Goal: Task Accomplishment & Management: Use online tool/utility

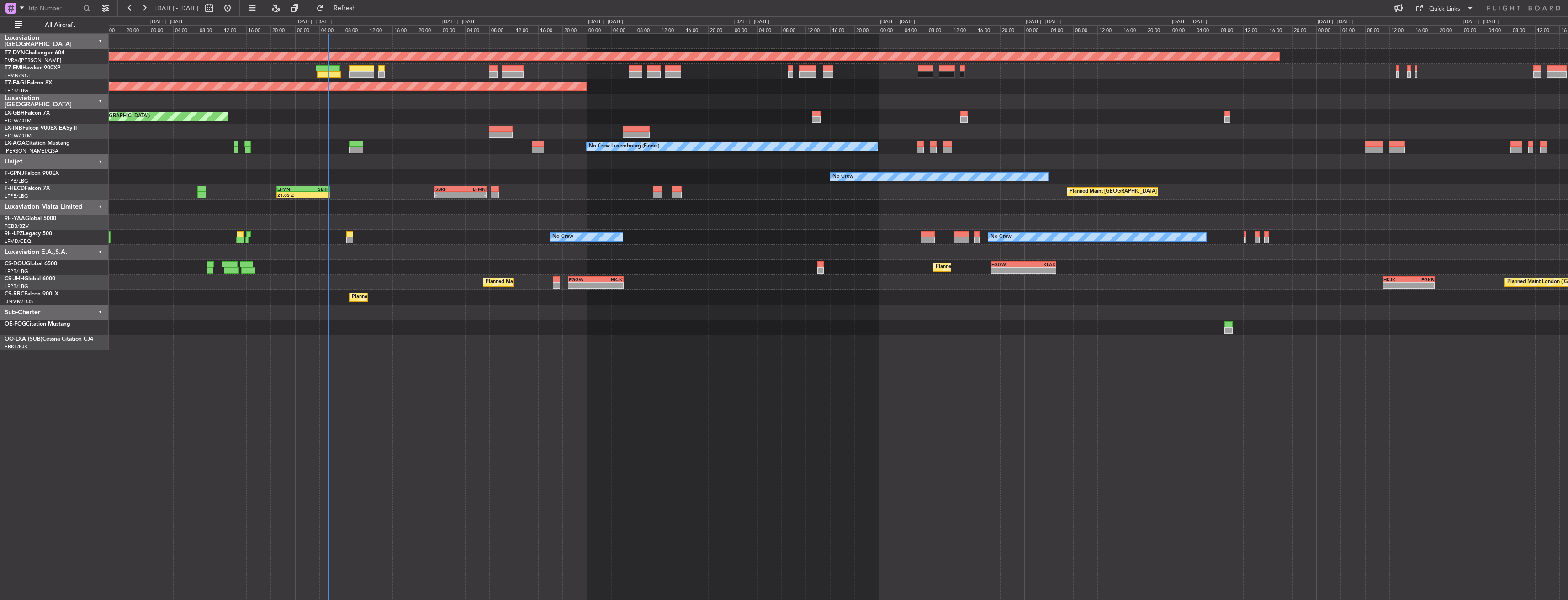
click at [418, 147] on div "No Crew Luxembourg (Findel) No Crew Sabadell No Crew Ostend-[GEOGRAPHIC_DATA] (…" at bounding box center [838, 147] width 1459 height 15
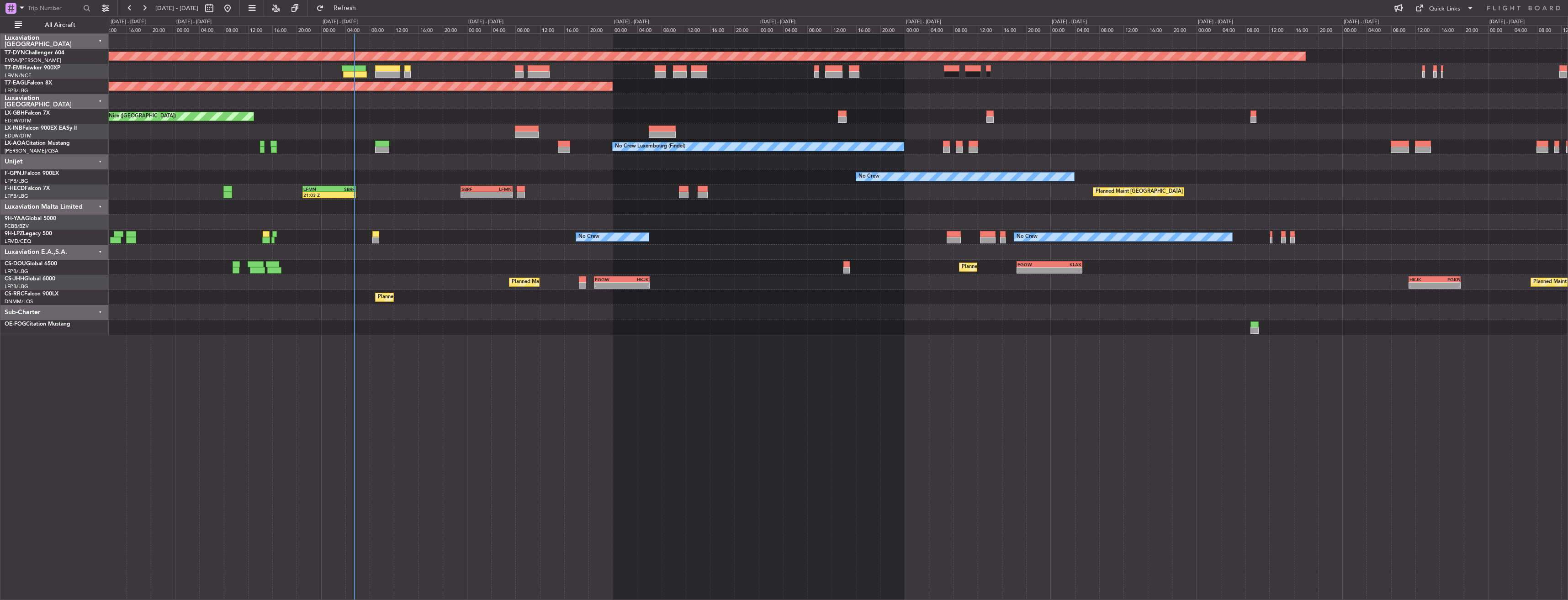
click at [402, 193] on div "Planned Maint [GEOGRAPHIC_DATA] ([GEOGRAPHIC_DATA]) 21:03 Z - LFMN 21:00 Z SBRF…" at bounding box center [838, 192] width 1459 height 15
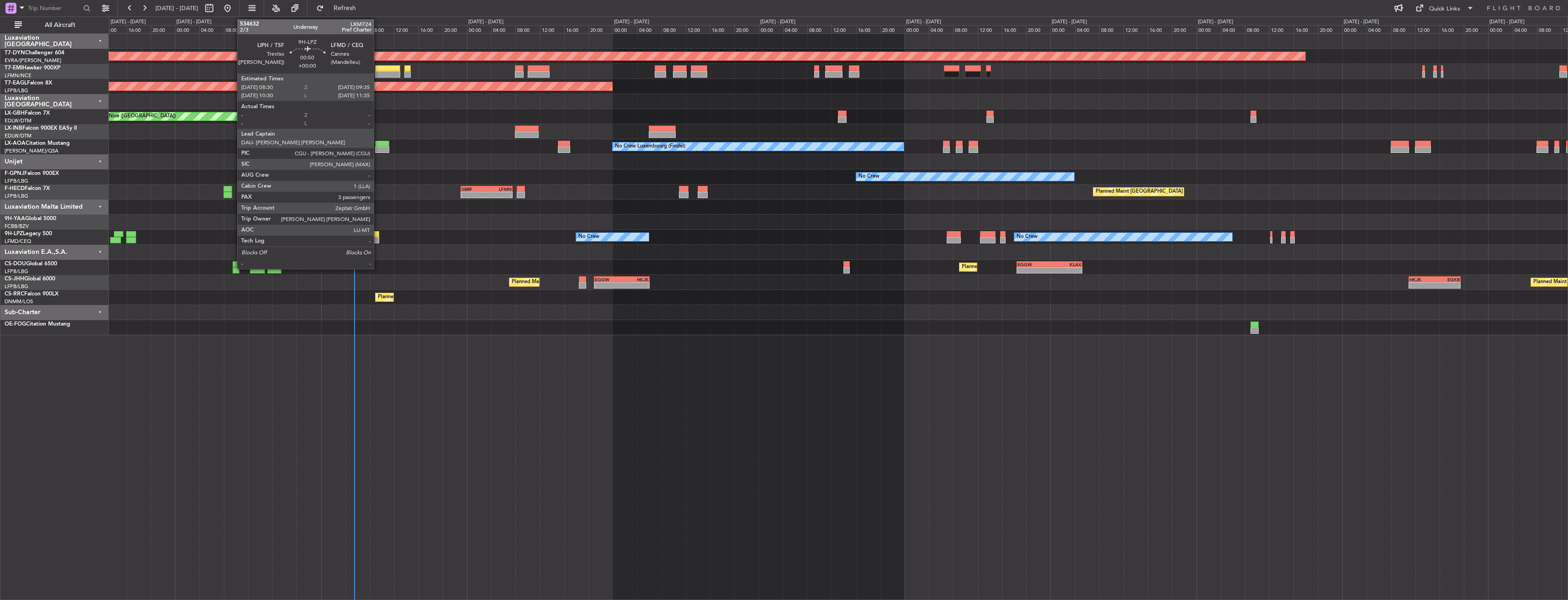
click at [378, 234] on div at bounding box center [376, 234] width 7 height 7
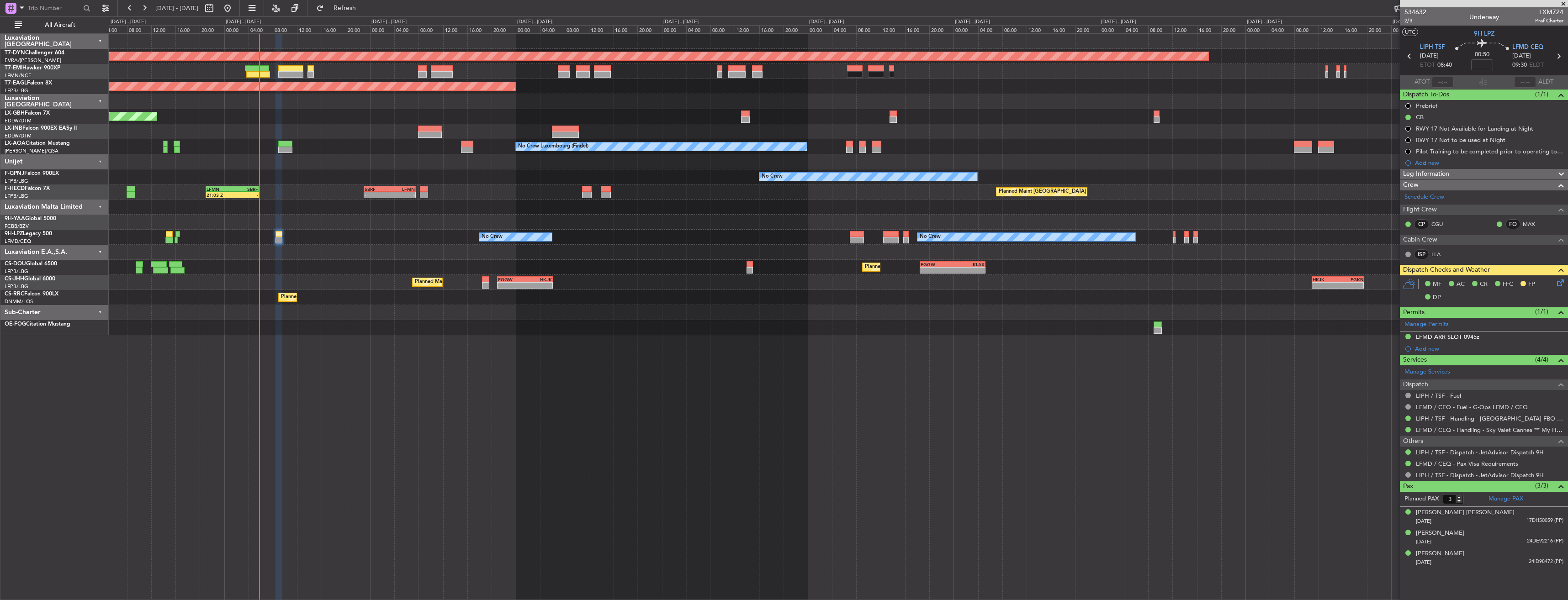
click at [557, 365] on div "Planned Maint Basel-Mulhouse Planned Maint New York (Teterboro) Planned Maint G…" at bounding box center [838, 316] width 1459 height 567
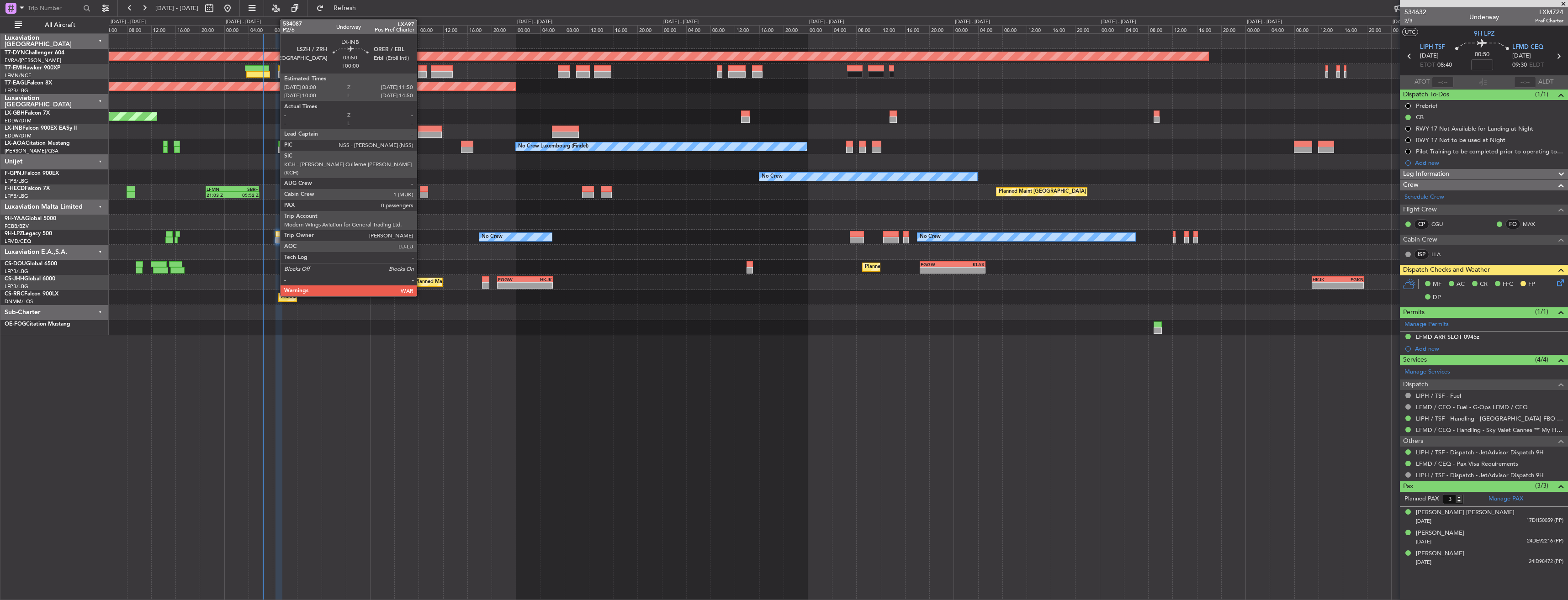
click at [421, 129] on div at bounding box center [430, 128] width 24 height 7
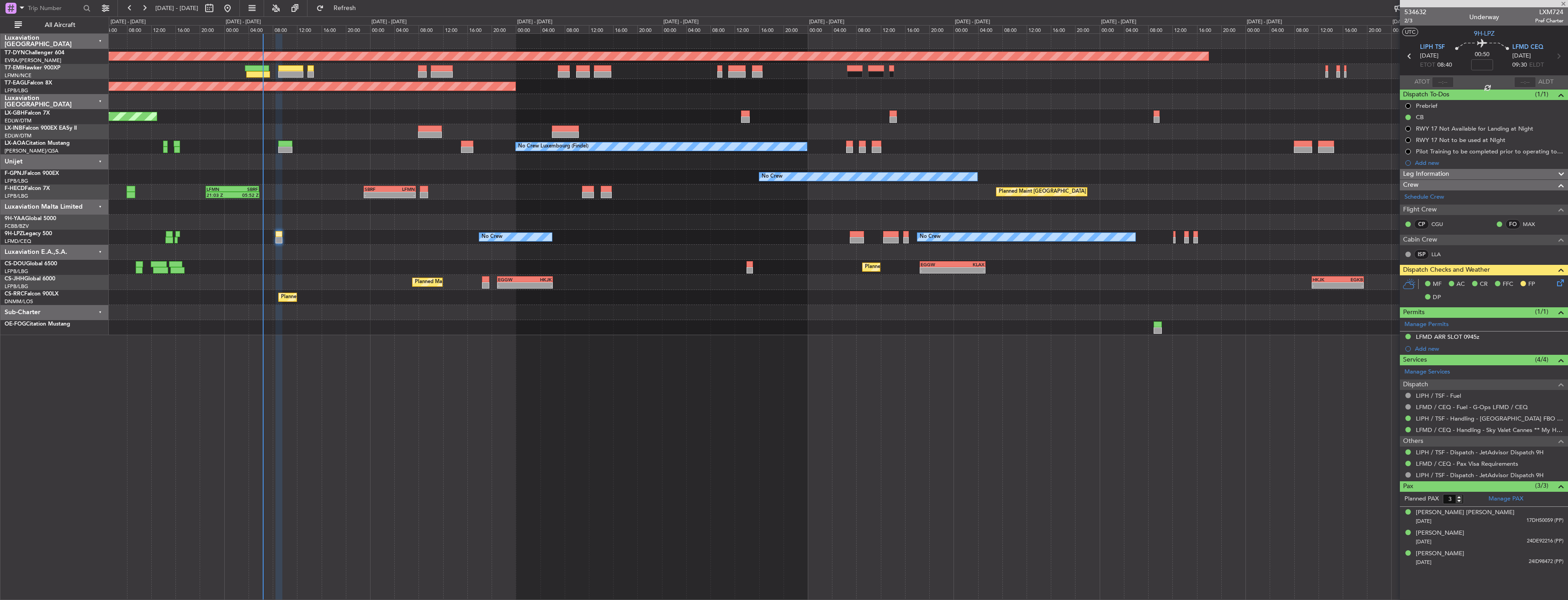
type input "0"
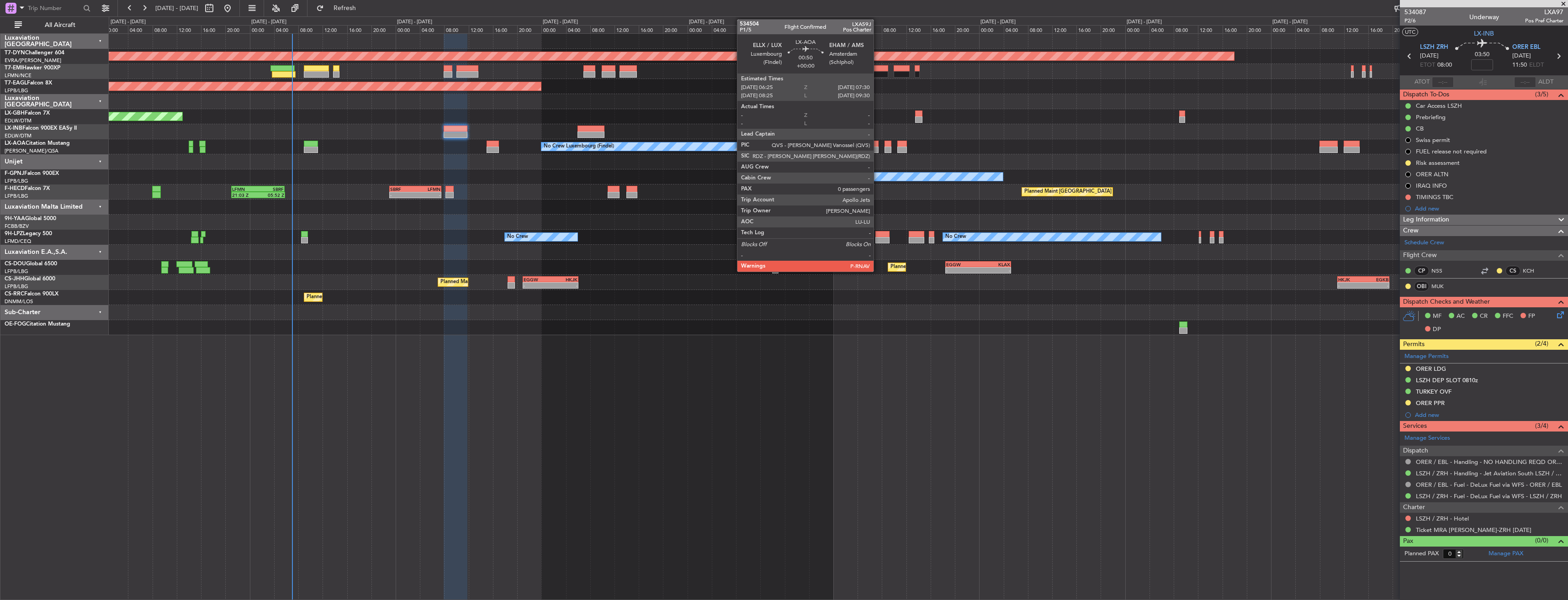
click at [878, 146] on div at bounding box center [875, 144] width 7 height 7
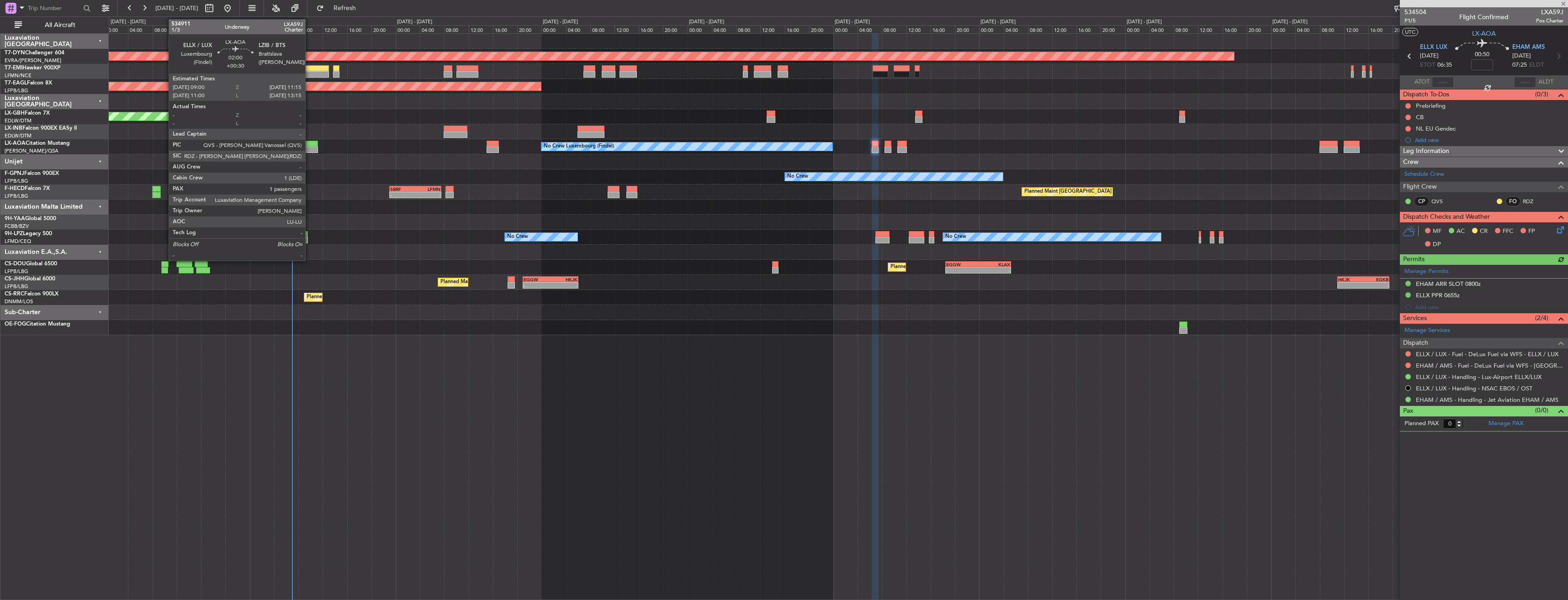
click at [309, 145] on div at bounding box center [310, 144] width 14 height 7
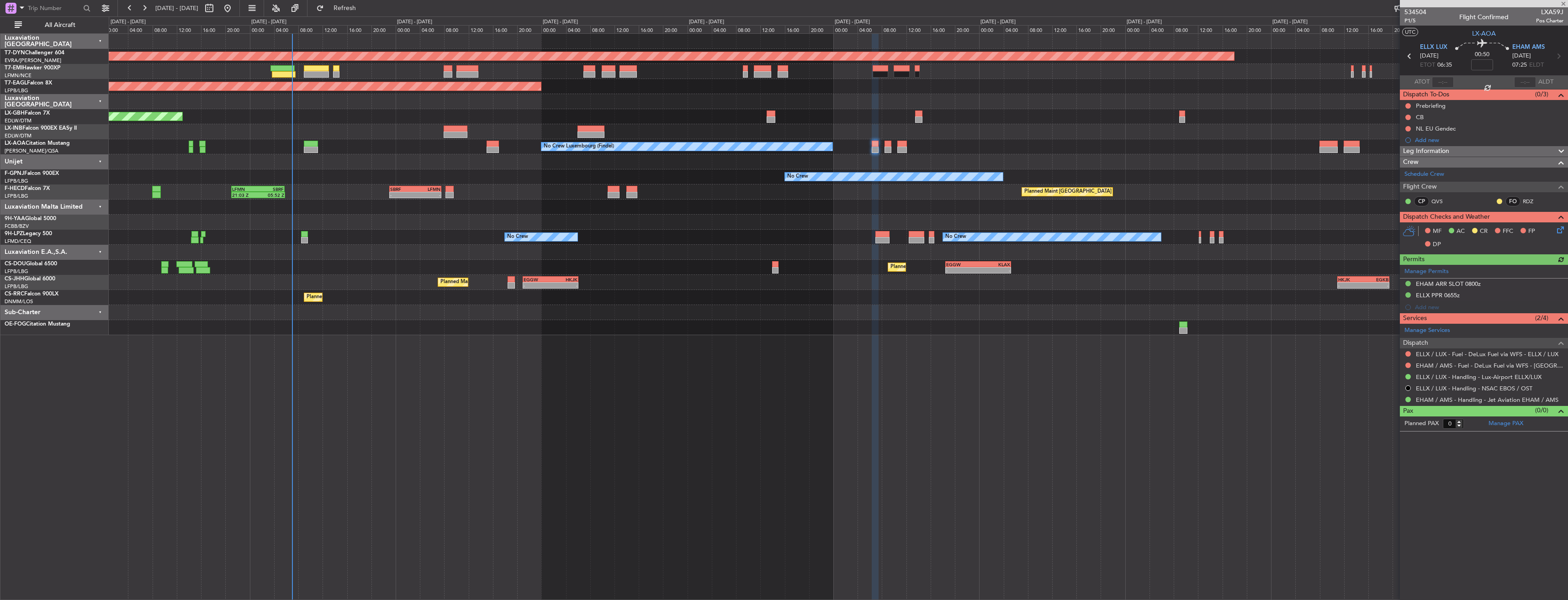
type input "+00:30"
type input "1"
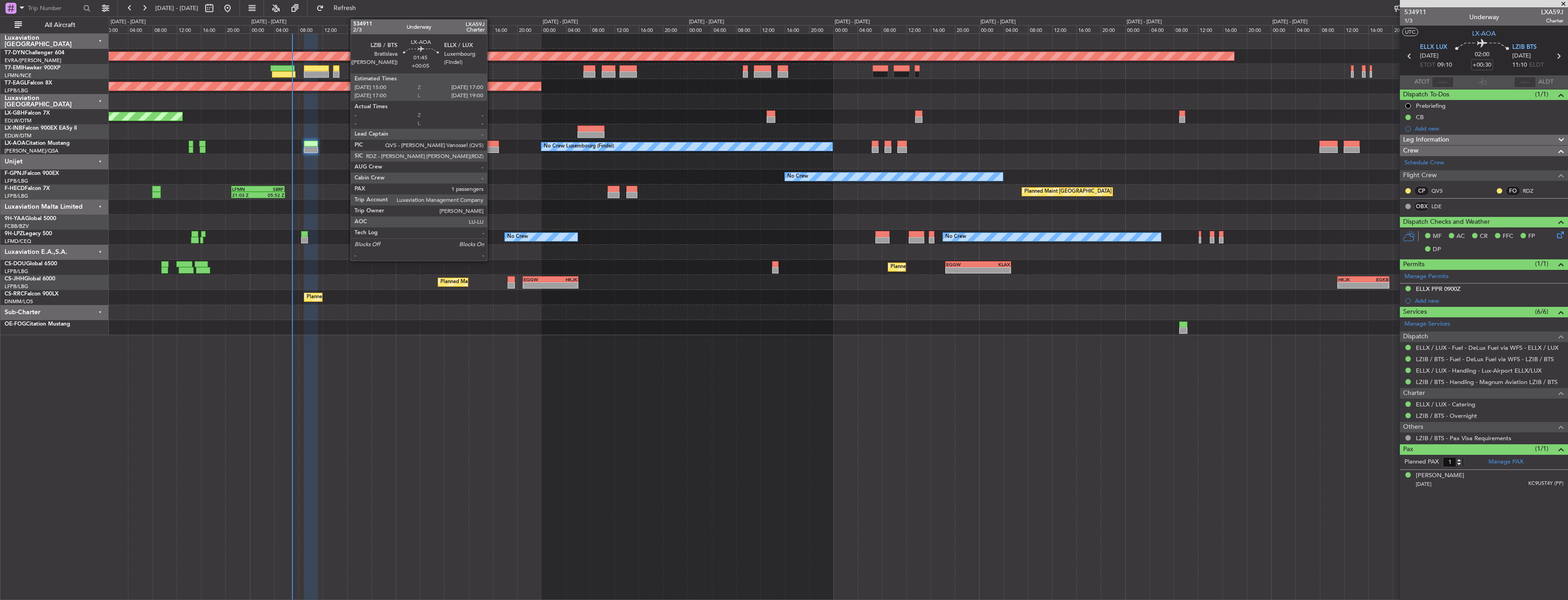
click at [491, 144] on div at bounding box center [492, 144] width 12 height 7
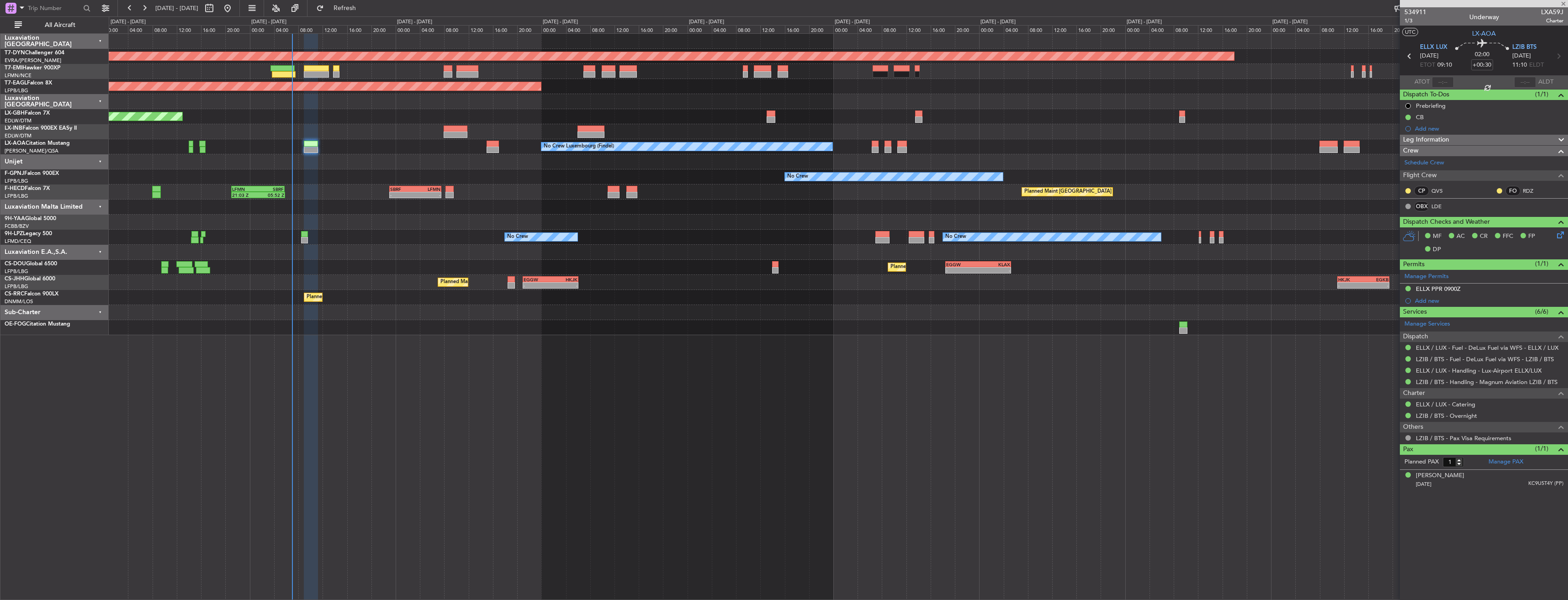
type input "+00:05"
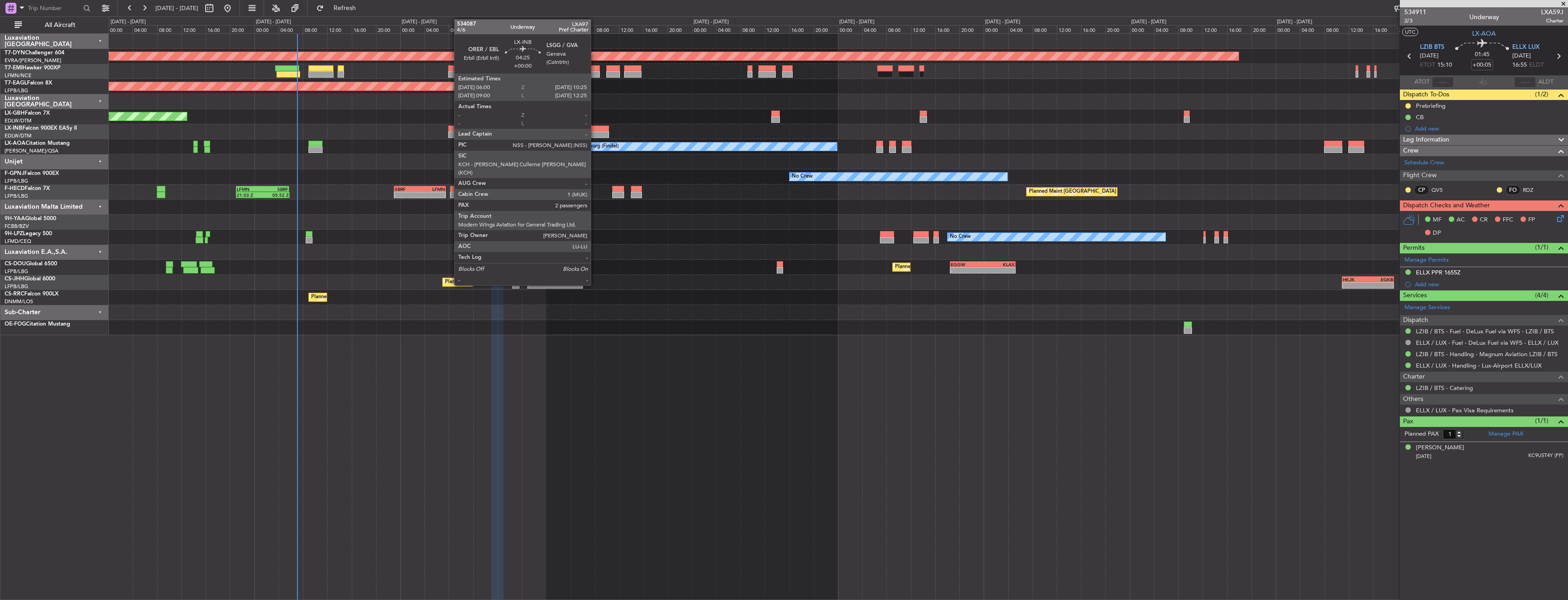
click at [595, 133] on div at bounding box center [595, 134] width 27 height 7
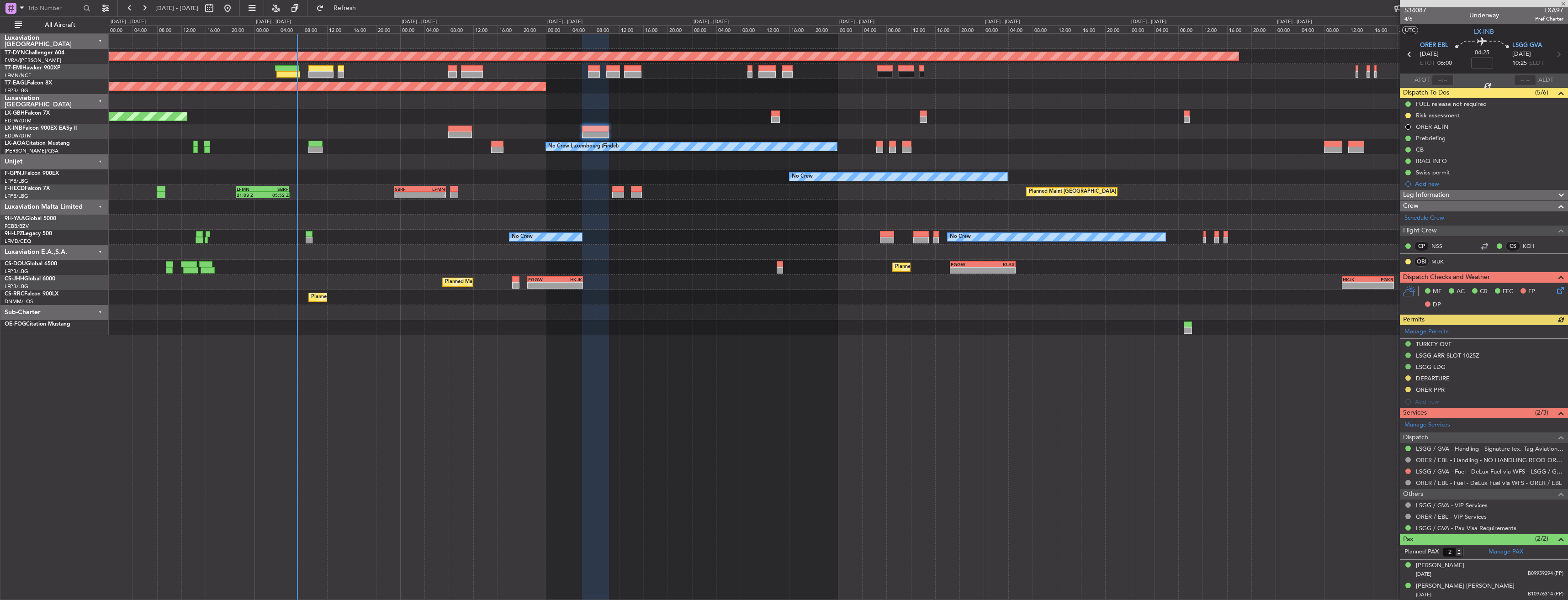
scroll to position [2, 0]
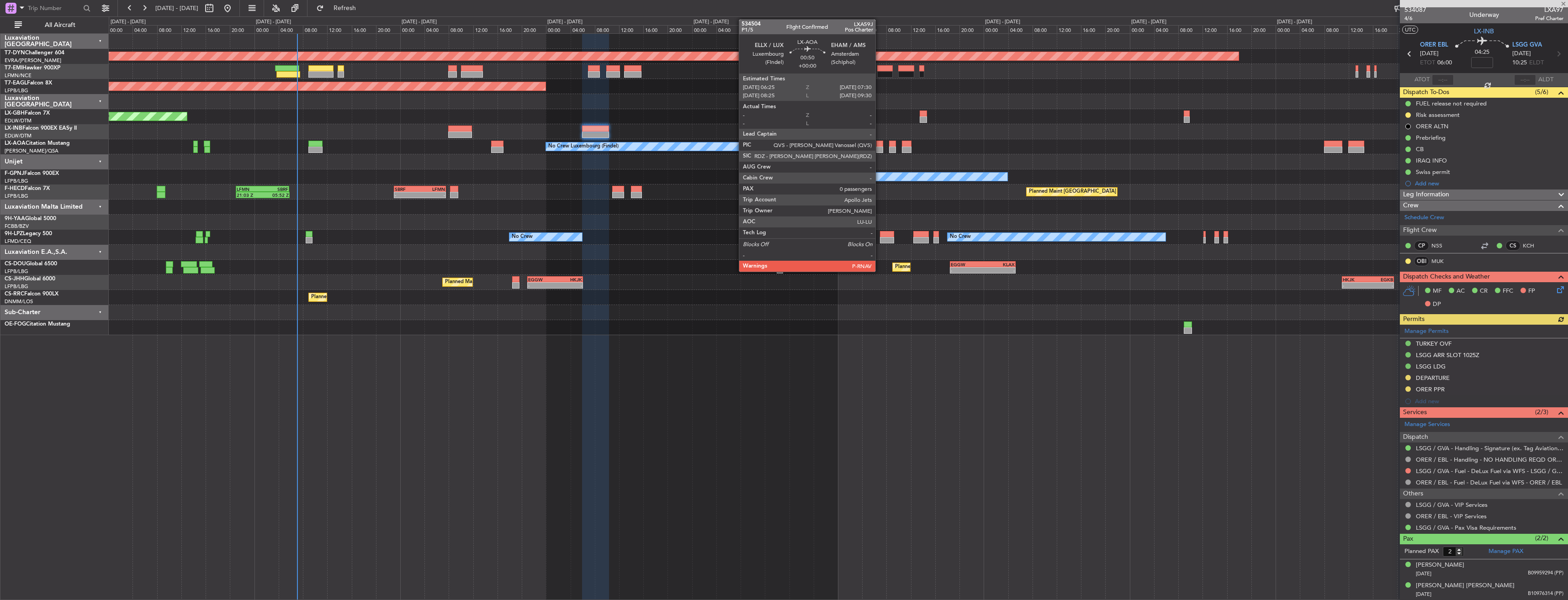
click at [880, 142] on div at bounding box center [880, 144] width 7 height 7
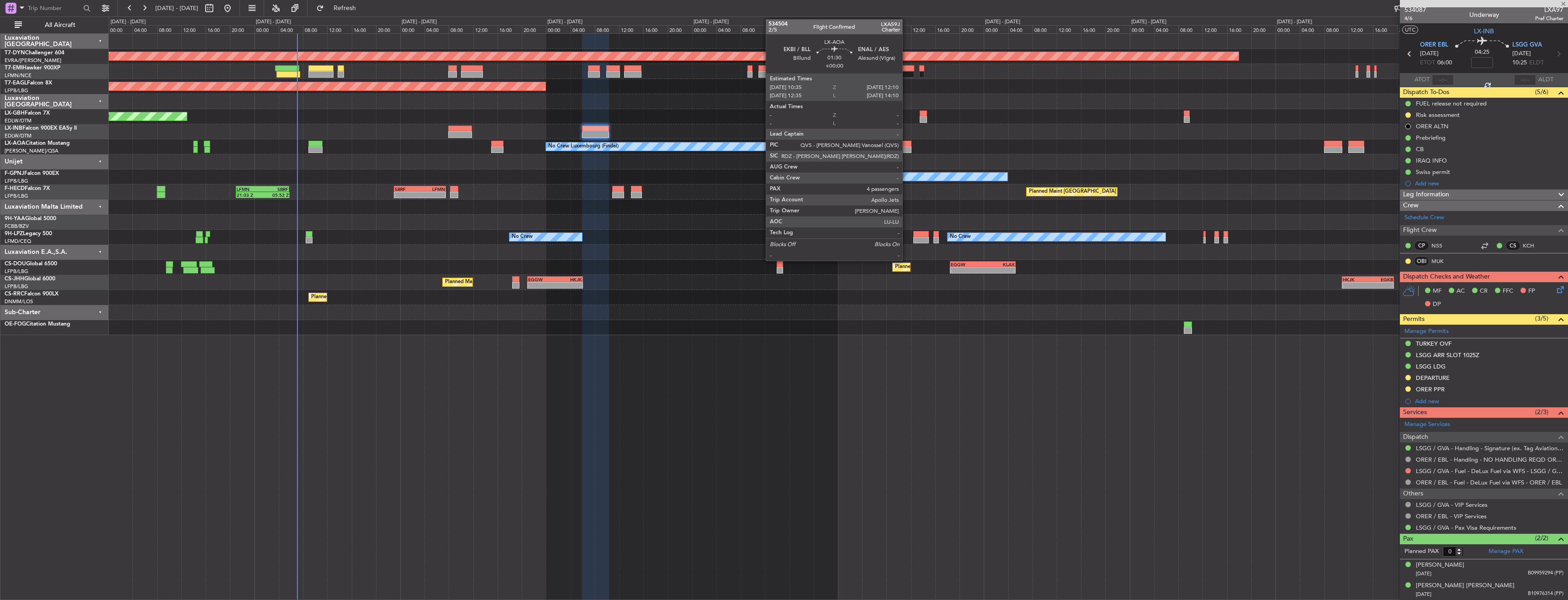
scroll to position [0, 0]
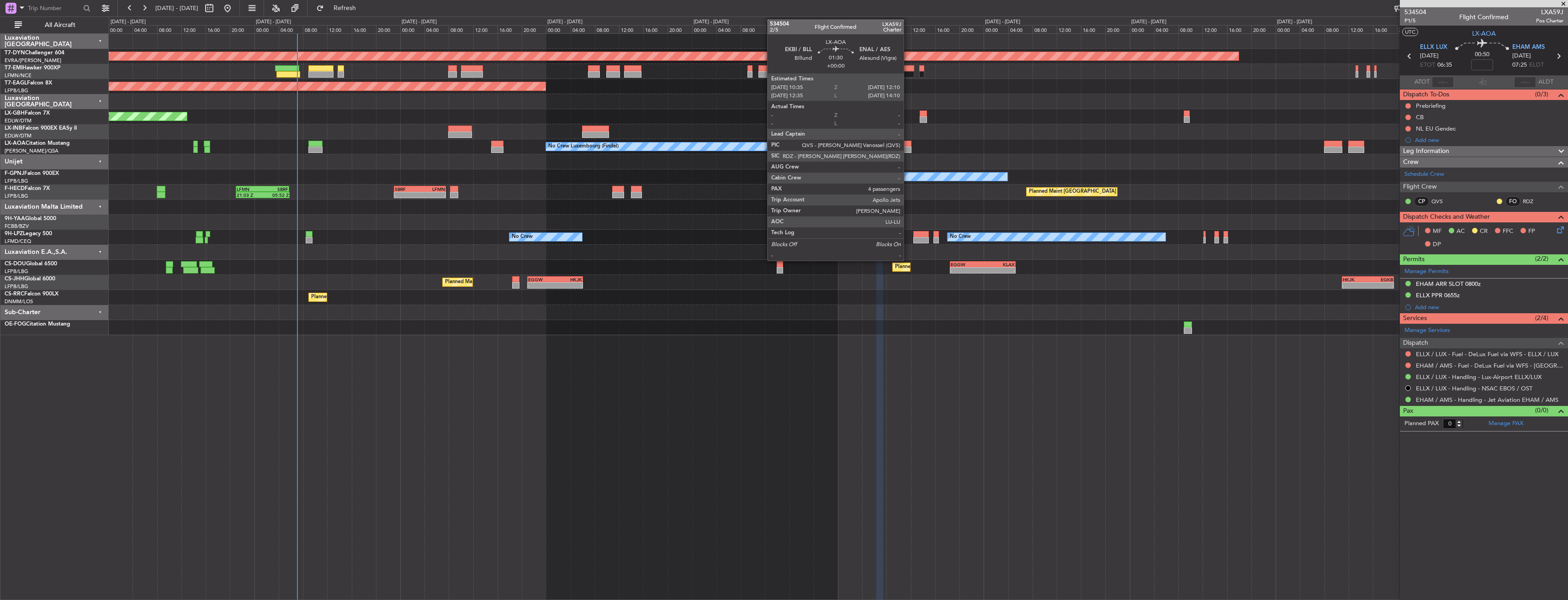
click at [908, 144] on div at bounding box center [907, 144] width 10 height 7
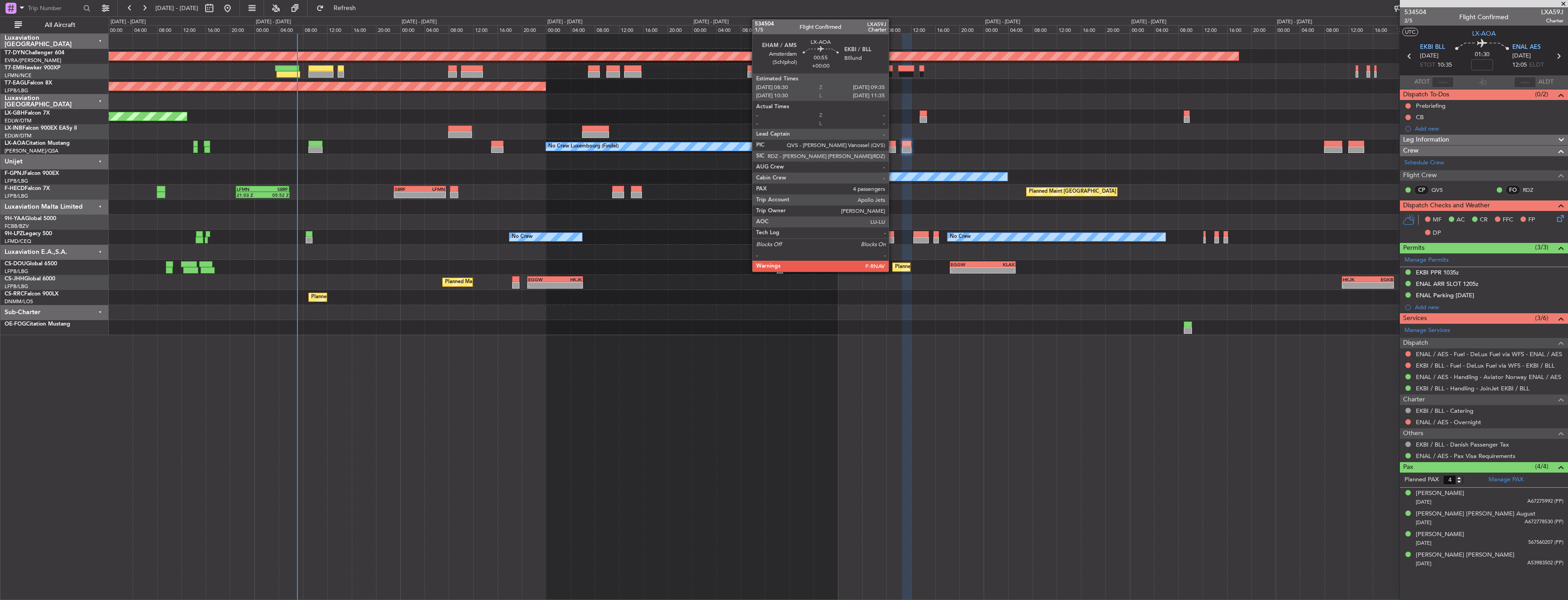
click at [893, 145] on div at bounding box center [892, 144] width 7 height 7
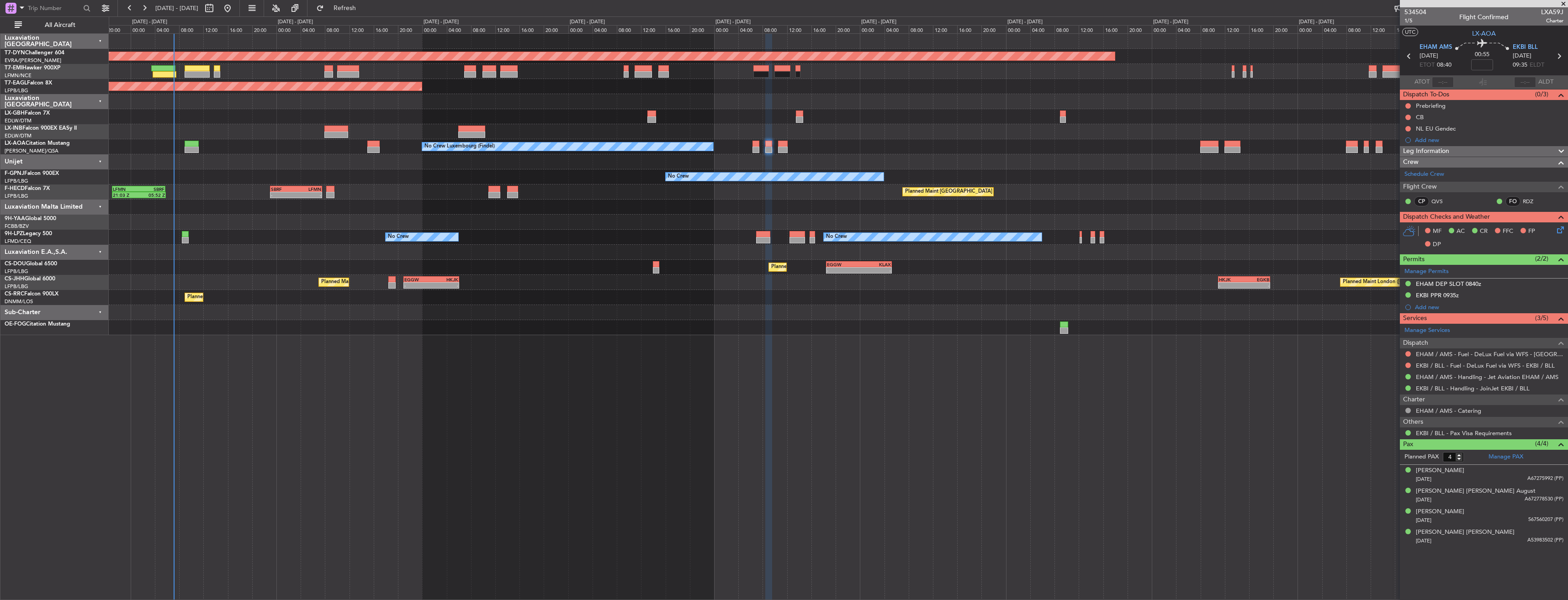
click at [828, 120] on div "Planned Maint Nice ([GEOGRAPHIC_DATA])" at bounding box center [838, 116] width 1459 height 15
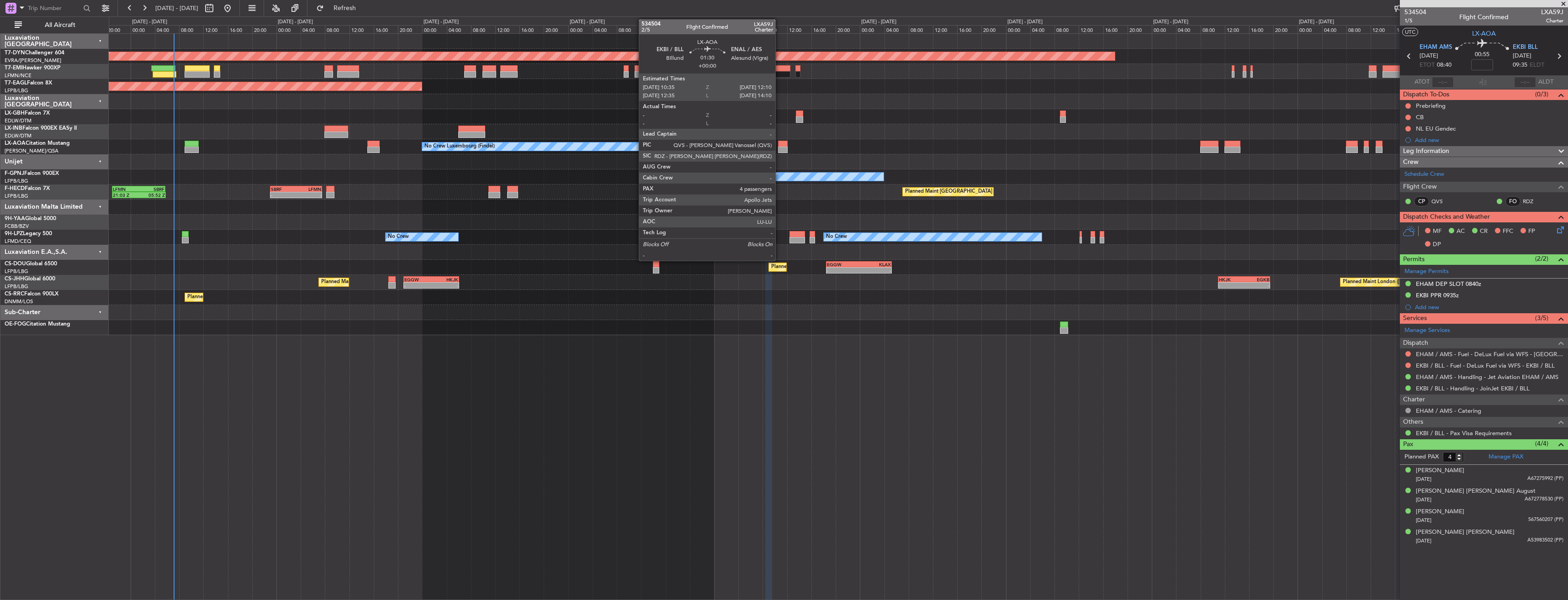
click at [779, 144] on div at bounding box center [783, 144] width 10 height 7
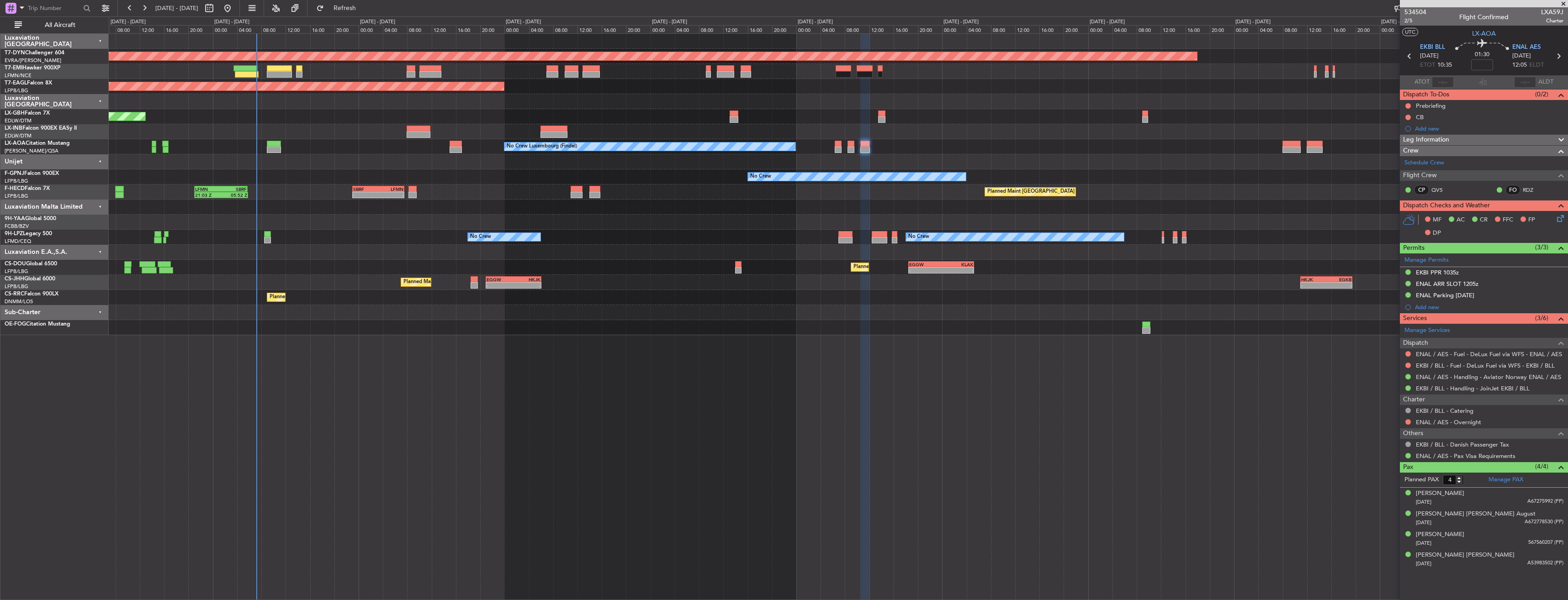
click at [332, 163] on div at bounding box center [838, 162] width 1459 height 15
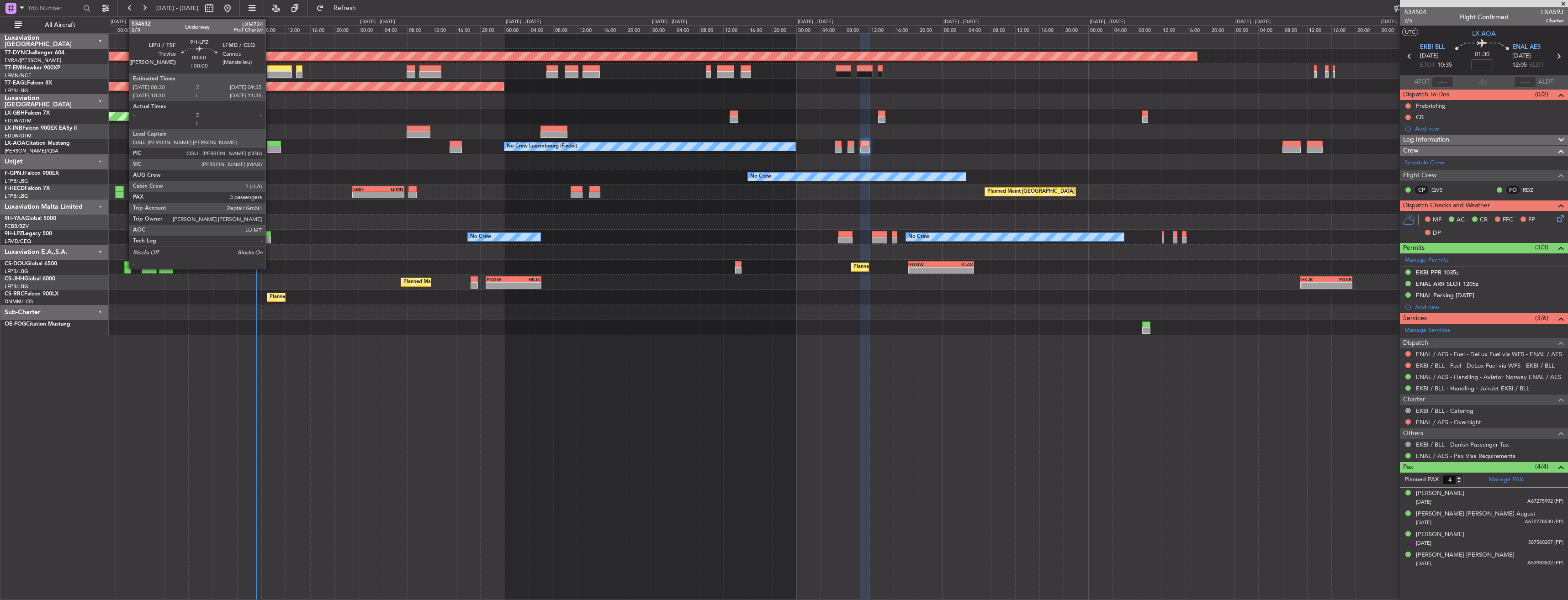
click at [270, 235] on div at bounding box center [267, 234] width 7 height 7
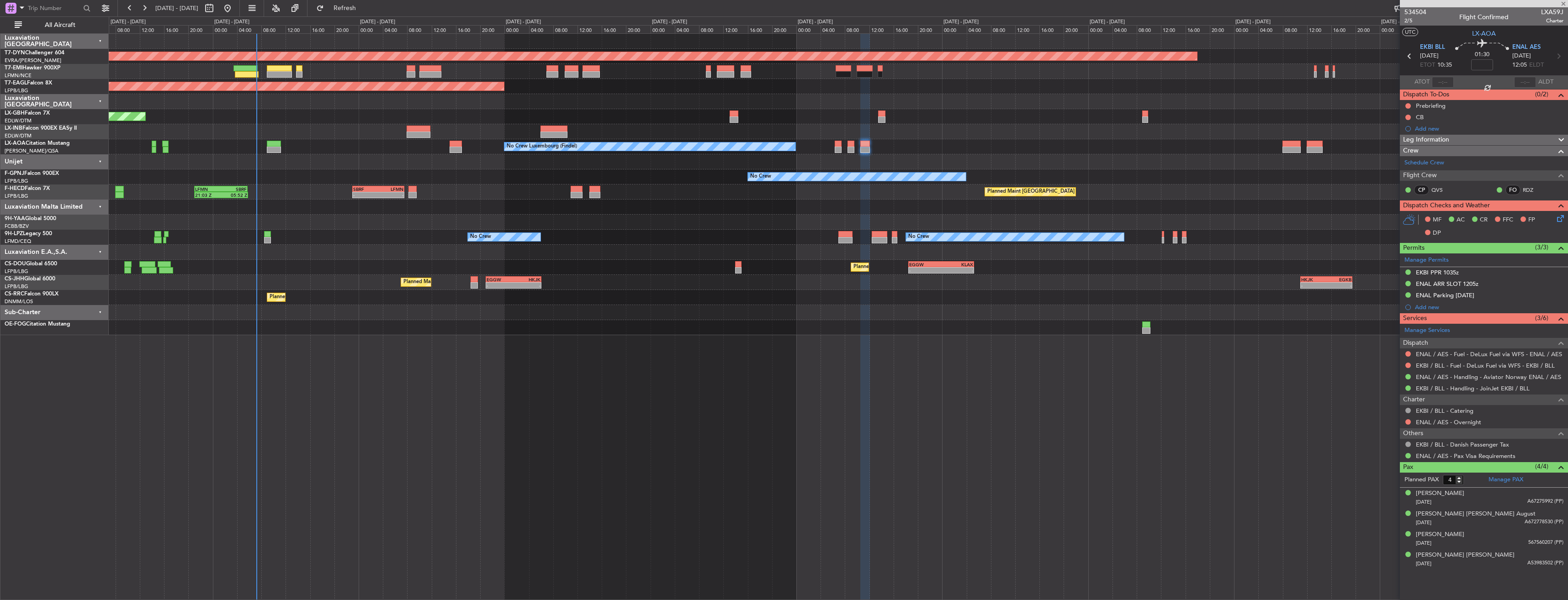
type input "3"
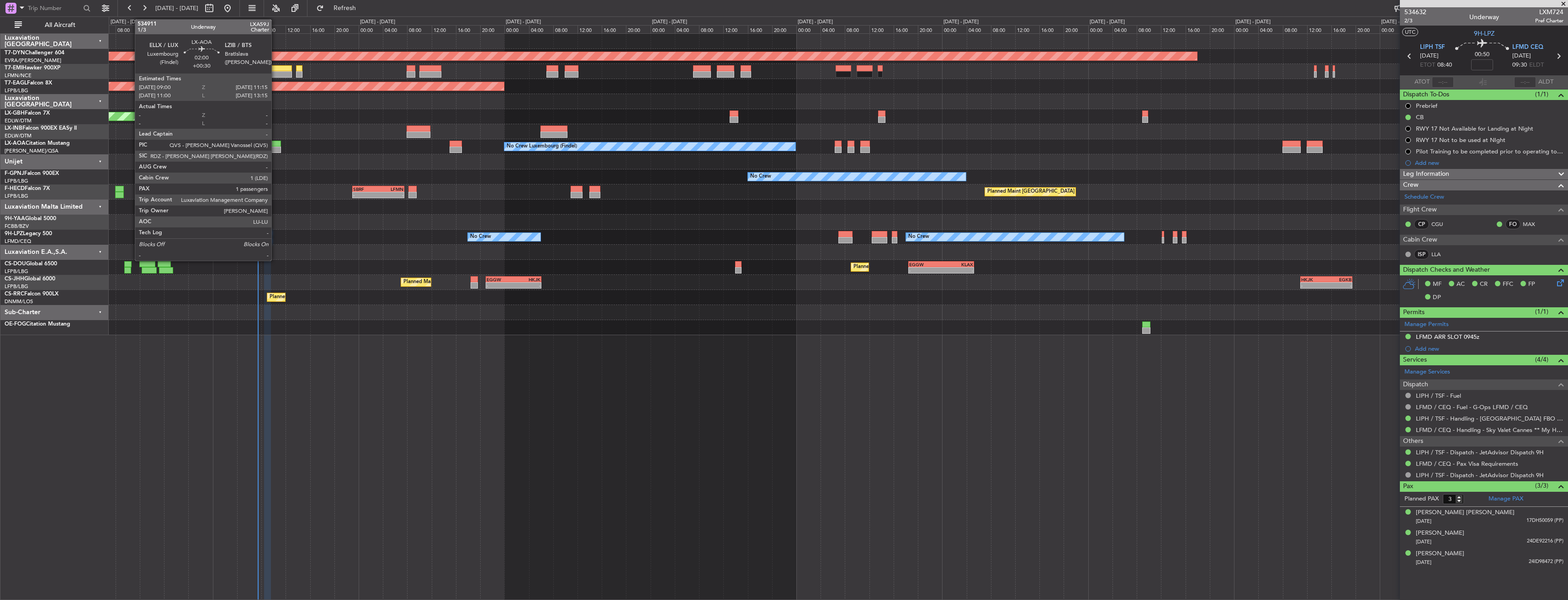
click at [276, 142] on div at bounding box center [273, 144] width 14 height 7
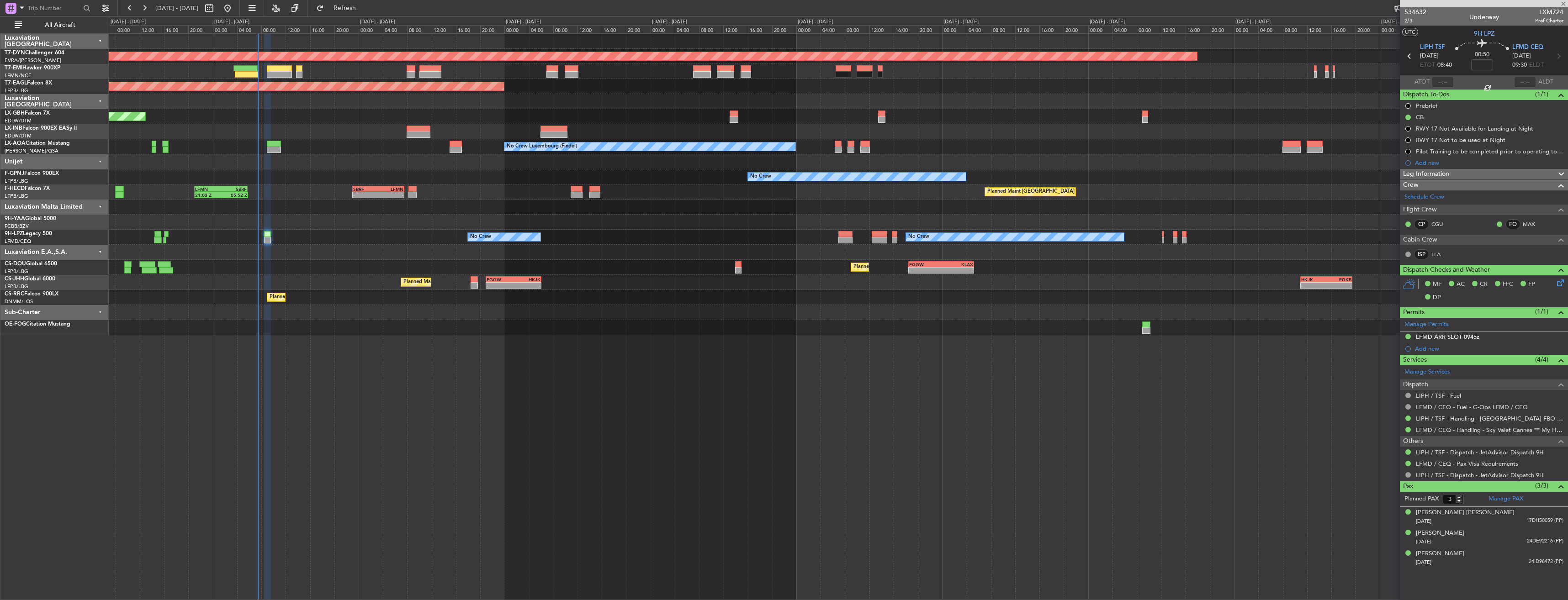
type input "+00:30"
type input "1"
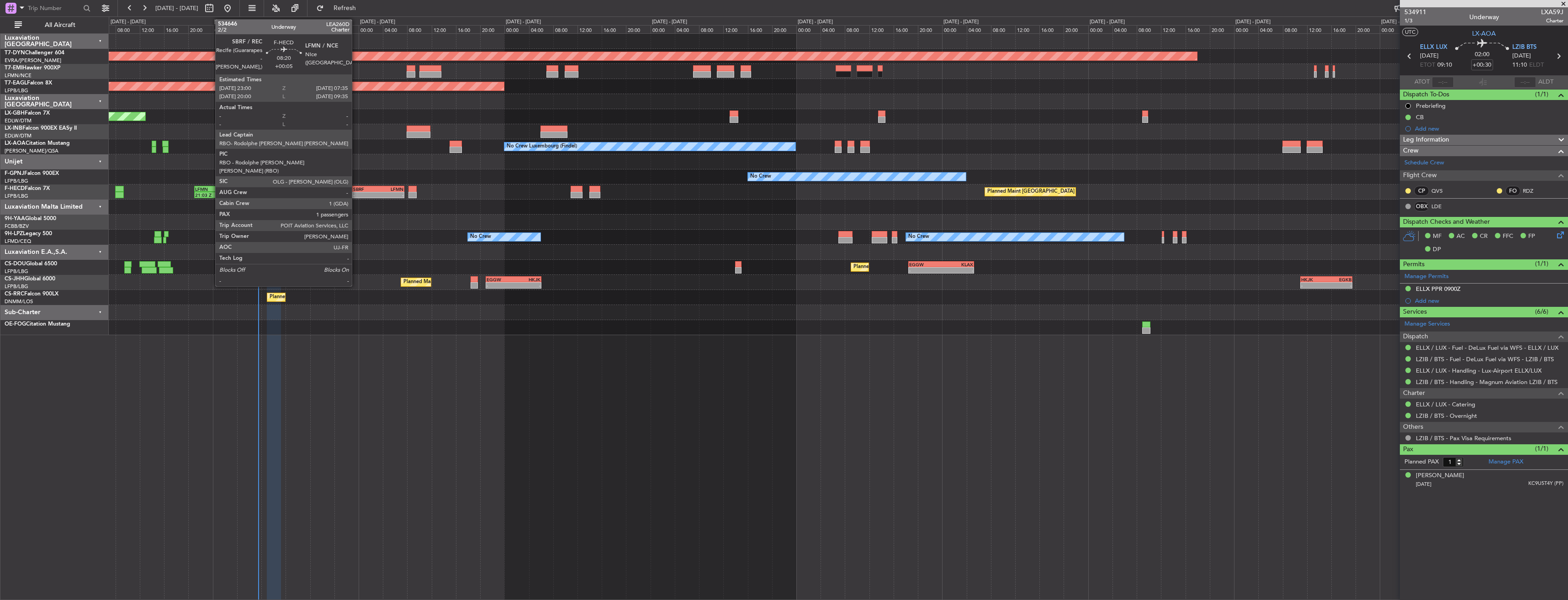
click at [356, 188] on div "SBRF" at bounding box center [365, 189] width 25 height 5
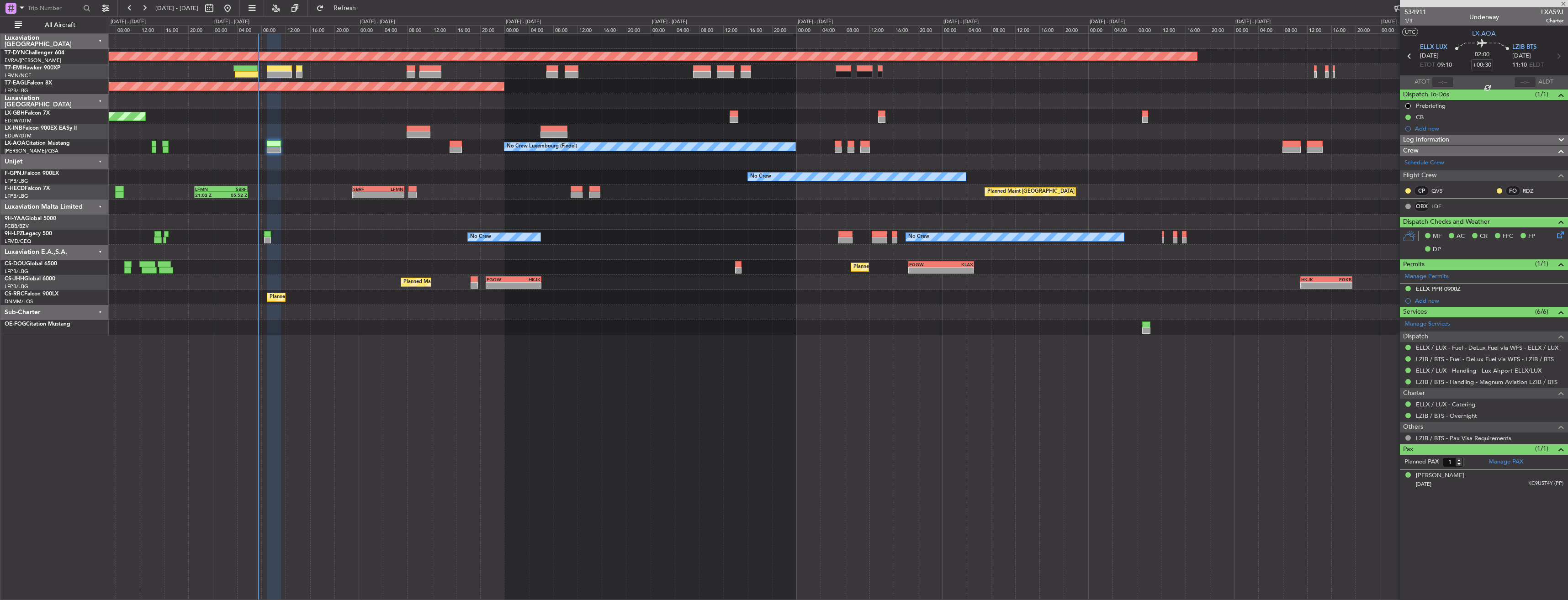
type input "+00:05"
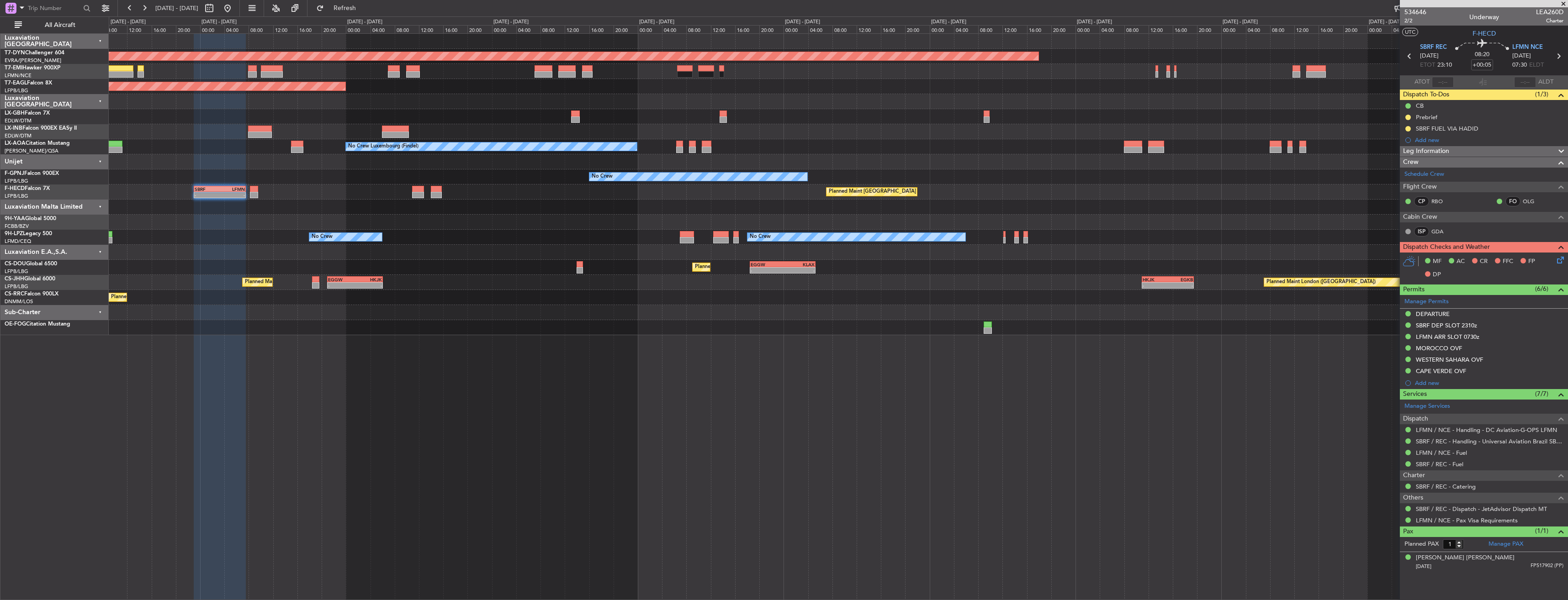
click at [996, 138] on div "Planned Maint Basel-Mulhouse Planned Maint New York (Teterboro) Planned Maint G…" at bounding box center [838, 184] width 1459 height 301
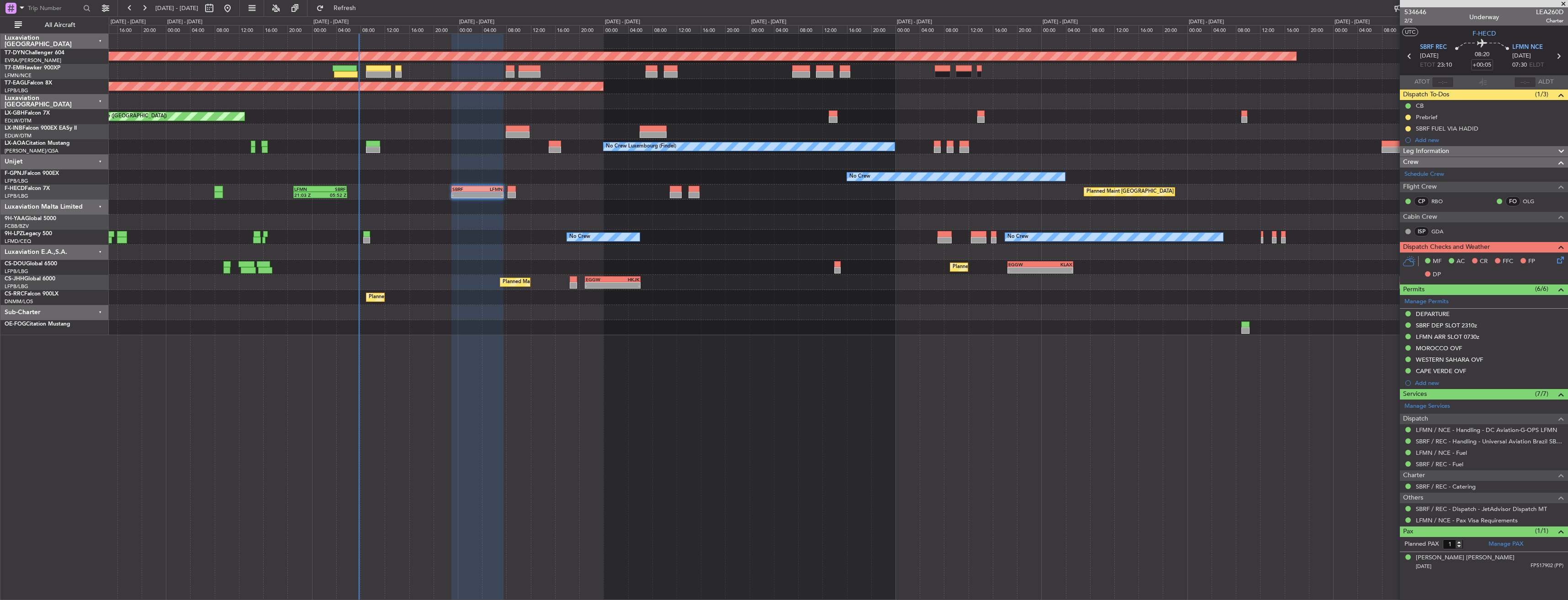
click at [484, 147] on div "Planned Maint [GEOGRAPHIC_DATA]-[GEOGRAPHIC_DATA] Planned Maint [US_STATE] ([GE…" at bounding box center [838, 184] width 1459 height 301
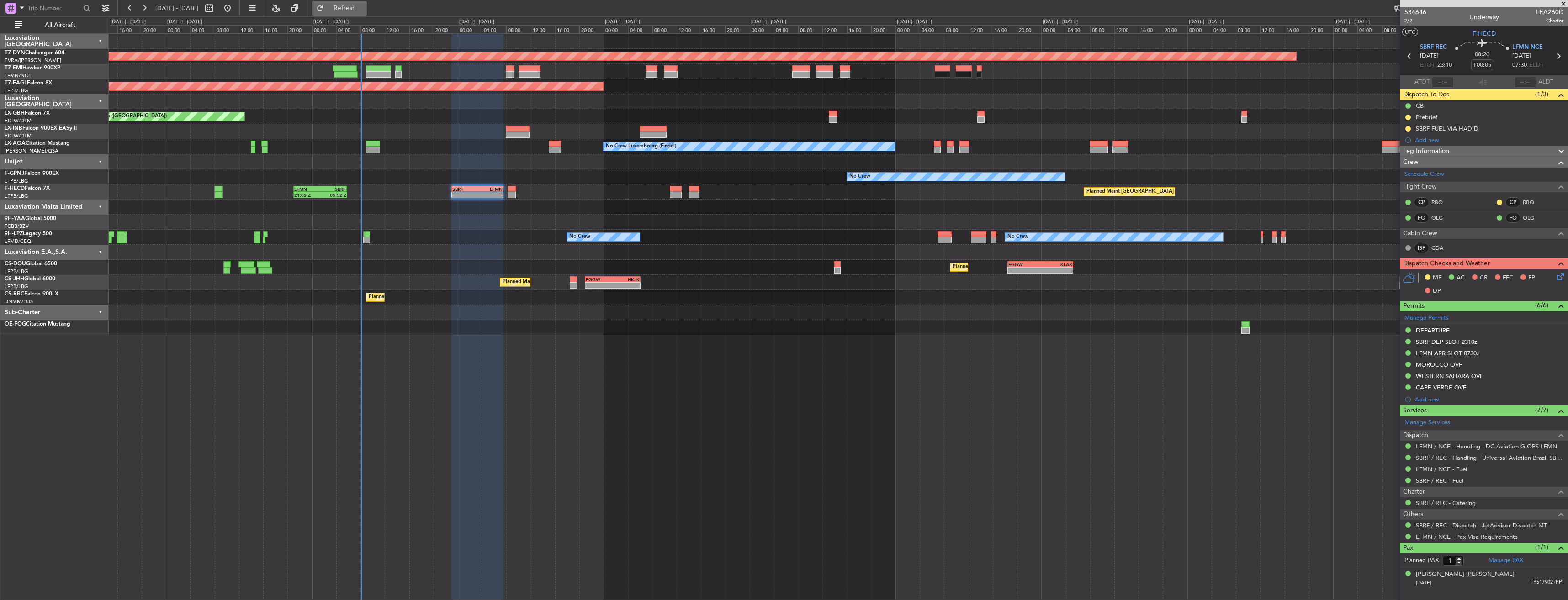
click at [364, 5] on span "Refresh" at bounding box center [345, 8] width 38 height 7
click at [364, 9] on span "Refresh" at bounding box center [345, 8] width 38 height 7
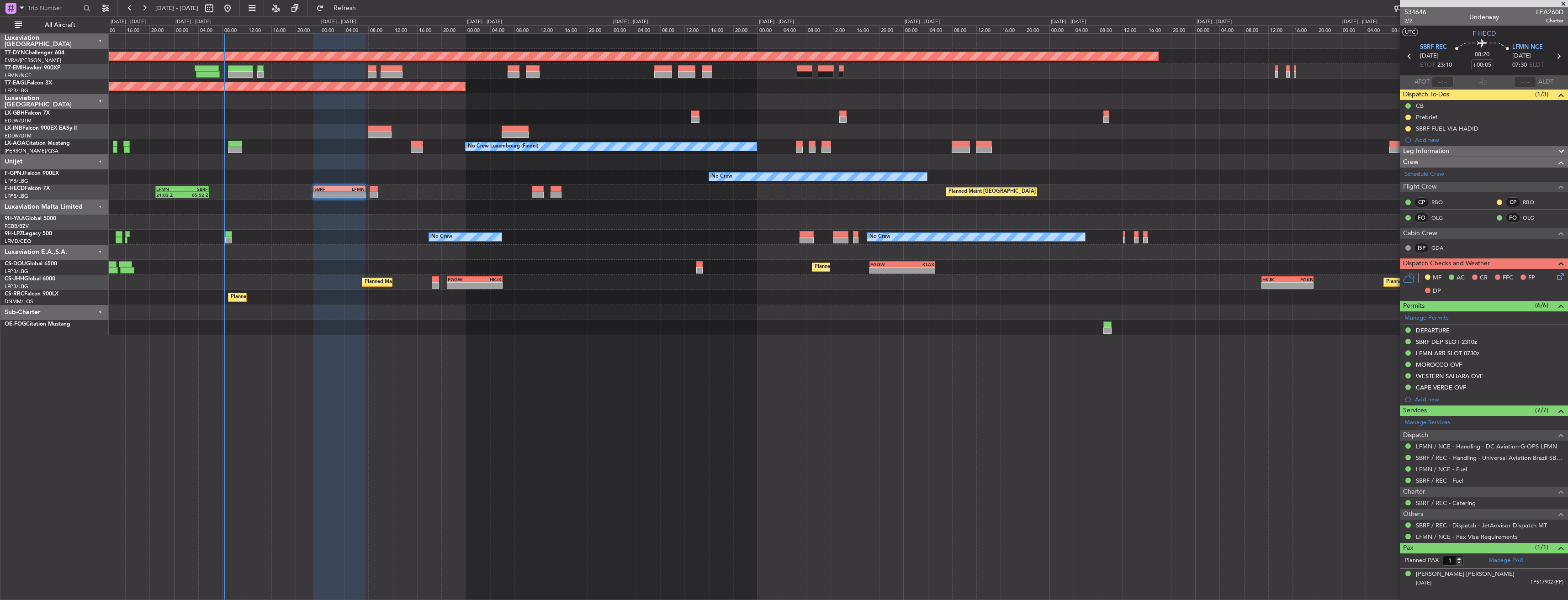
click at [895, 109] on div "Planned Maint Nice ([GEOGRAPHIC_DATA])" at bounding box center [838, 116] width 1459 height 15
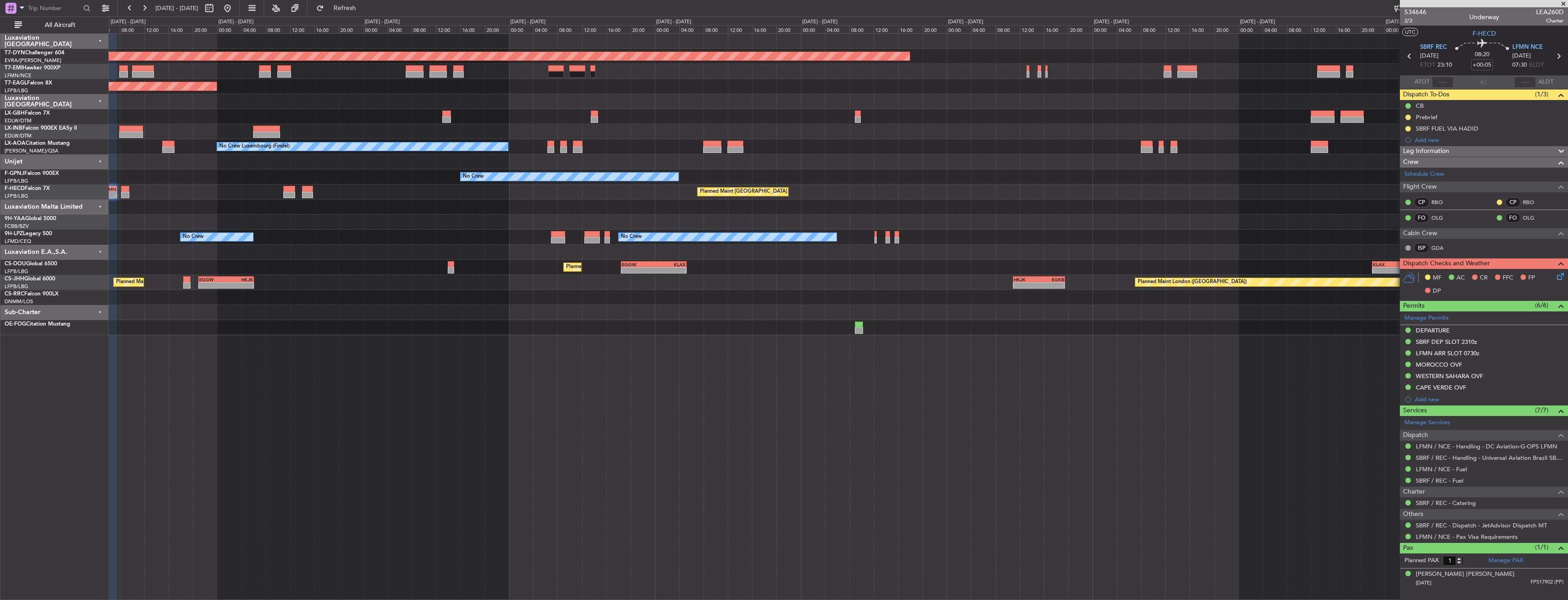
click at [644, 138] on div at bounding box center [838, 131] width 1459 height 15
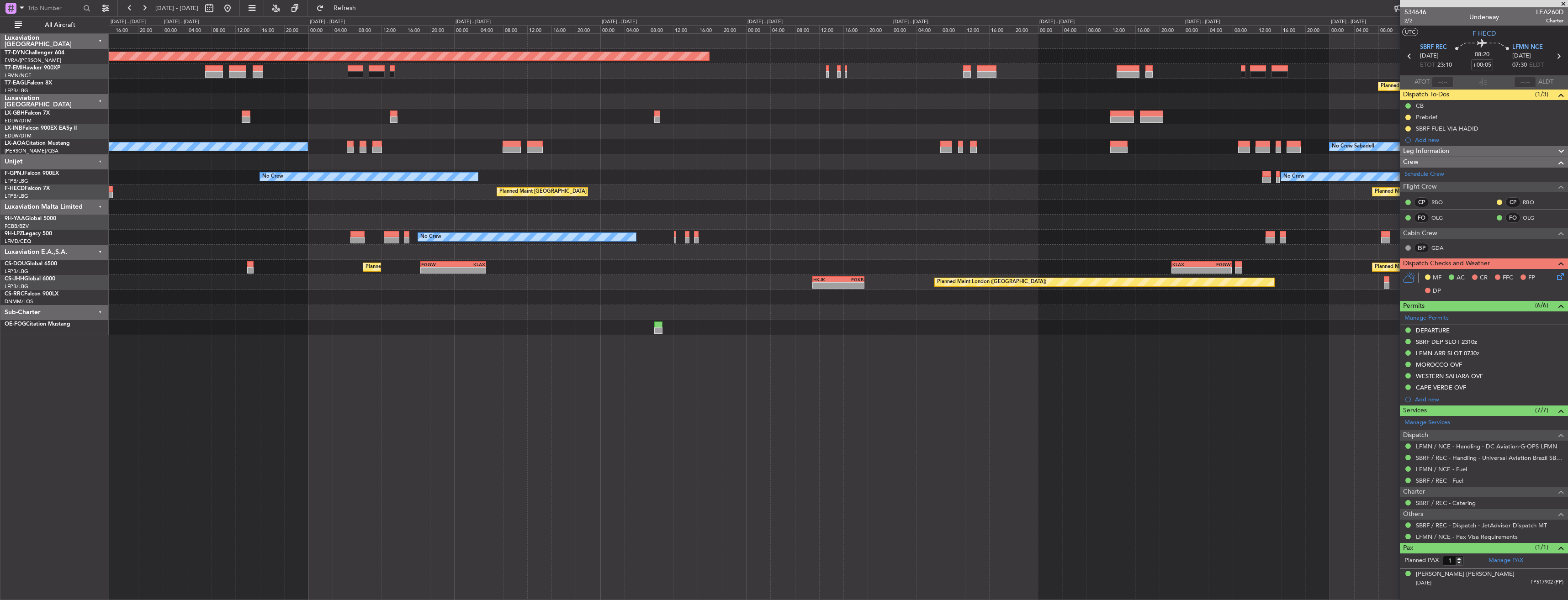
click at [703, 139] on div "Planned Maint [GEOGRAPHIC_DATA]-[GEOGRAPHIC_DATA] Planned Maint Geneva ([GEOGRA…" at bounding box center [838, 184] width 1459 height 301
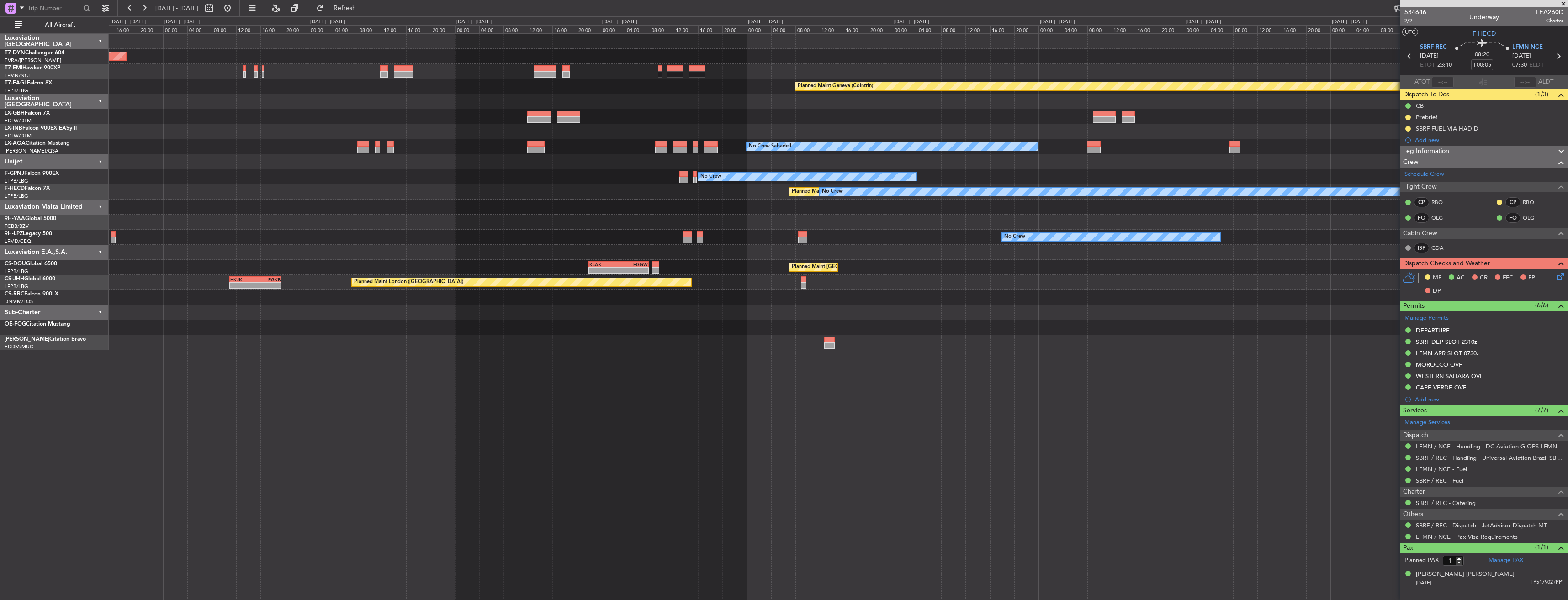
click at [492, 229] on div "Planned Maint [GEOGRAPHIC_DATA]-[GEOGRAPHIC_DATA] Planned Maint Geneva ([GEOGRA…" at bounding box center [838, 192] width 1459 height 316
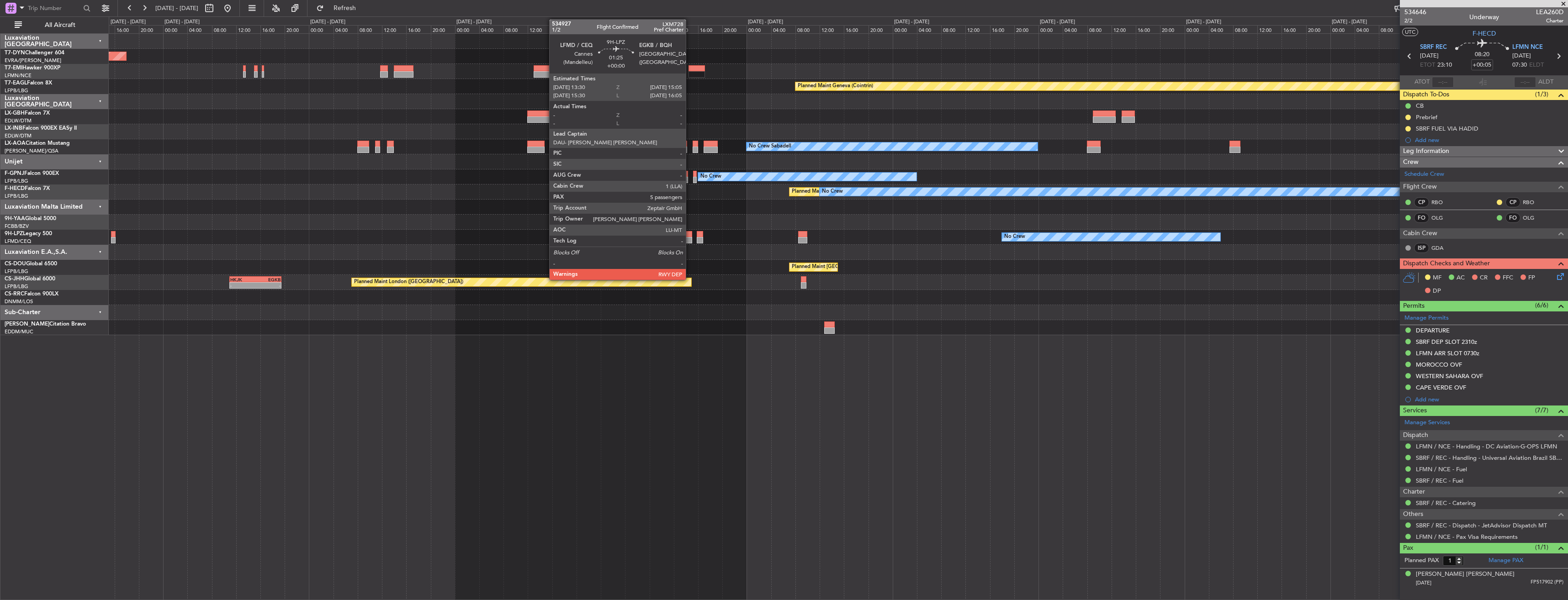
click at [690, 233] on div at bounding box center [687, 234] width 10 height 7
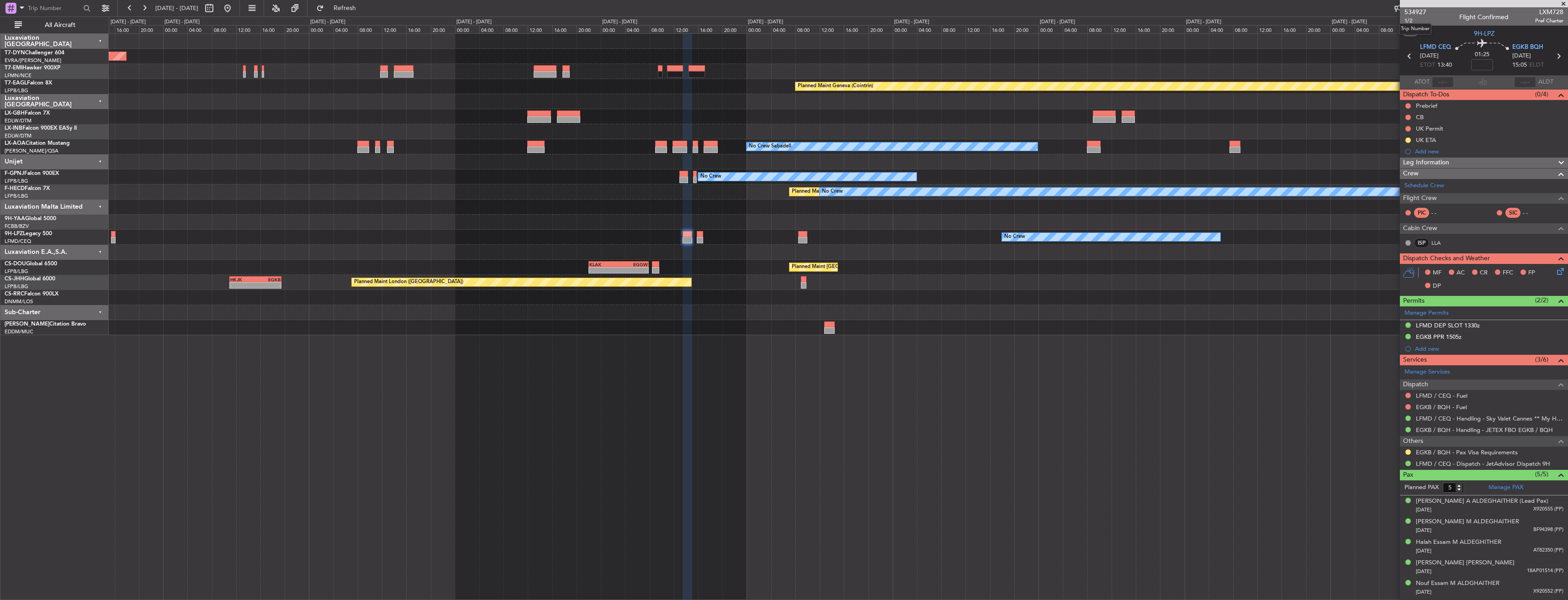
click at [1409, 21] on mat-tooltip-component "Trip Number" at bounding box center [1415, 29] width 45 height 24
click at [1410, 21] on span "1/2" at bounding box center [1415, 21] width 22 height 8
click at [1409, 21] on span "1/2" at bounding box center [1415, 21] width 22 height 8
click at [235, 10] on button at bounding box center [228, 9] width 15 height 15
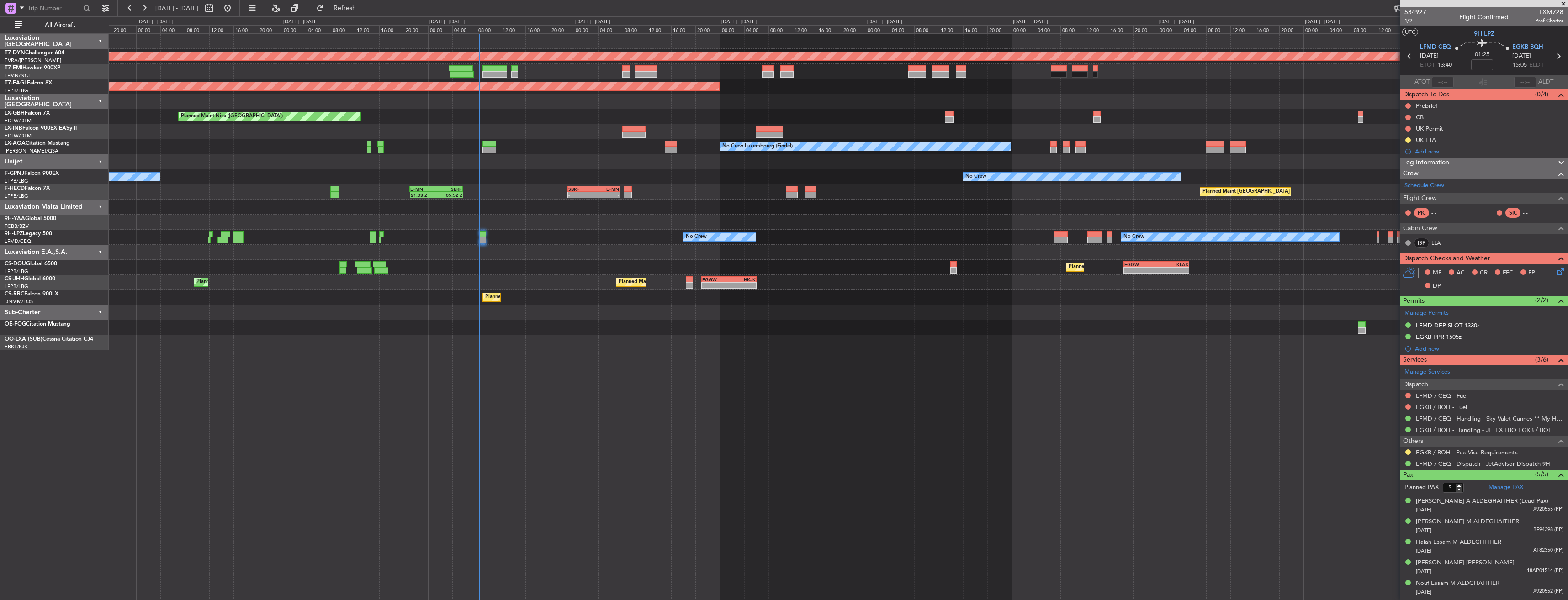
click at [547, 262] on div "Planned Maint [GEOGRAPHIC_DATA]-[GEOGRAPHIC_DATA] Planned Maint [US_STATE] ([GE…" at bounding box center [838, 192] width 1459 height 316
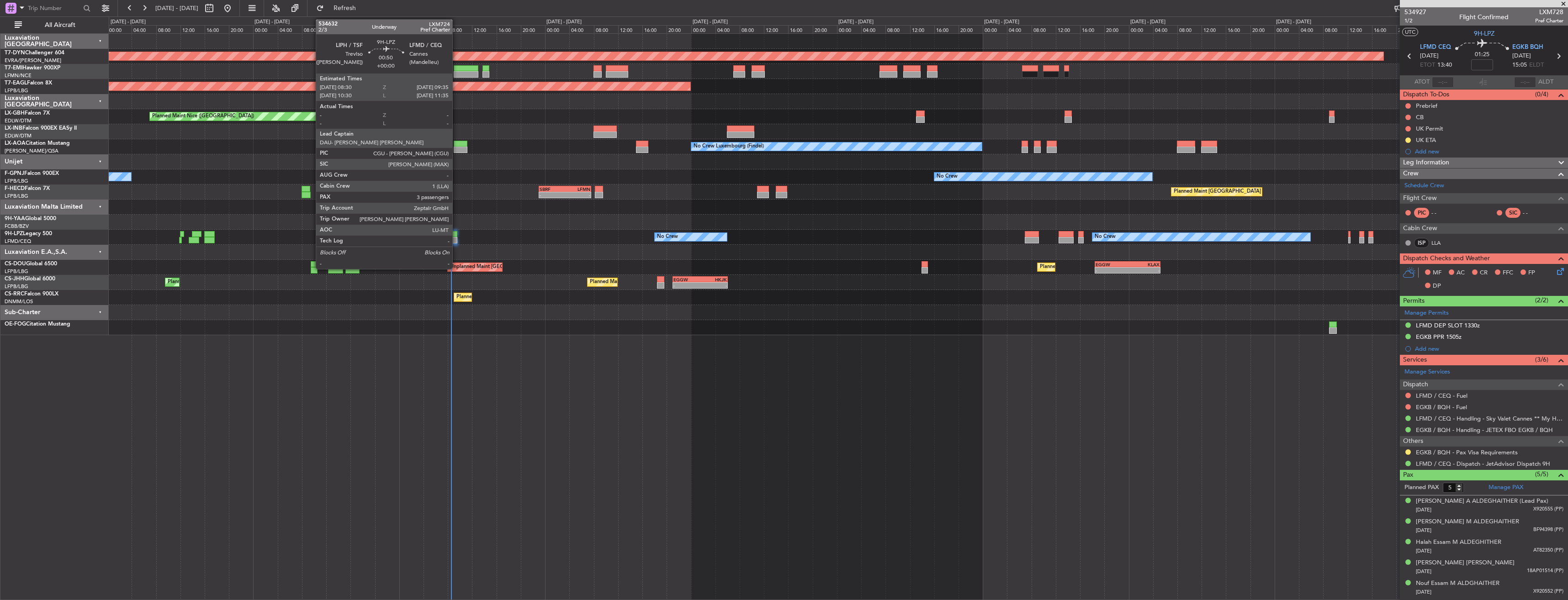
click at [457, 232] on div at bounding box center [453, 234] width 7 height 7
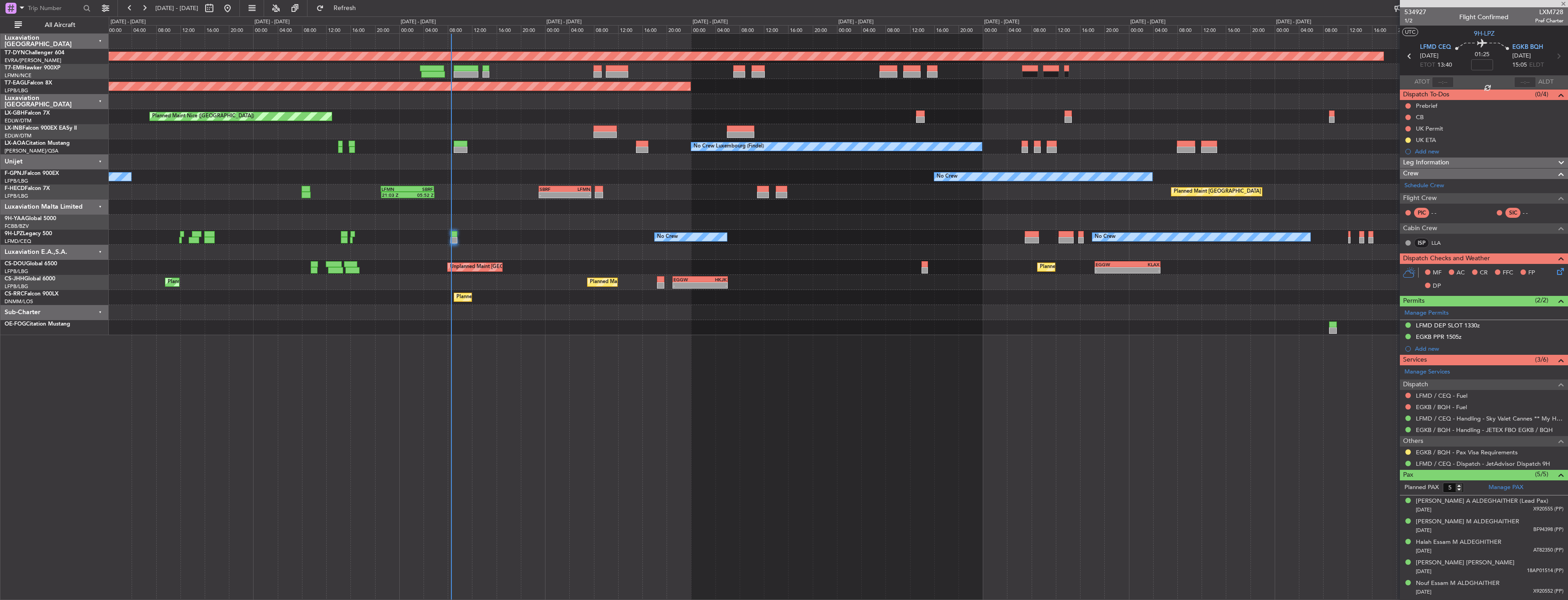
type input "3"
